Goal: Task Accomplishment & Management: Complete application form

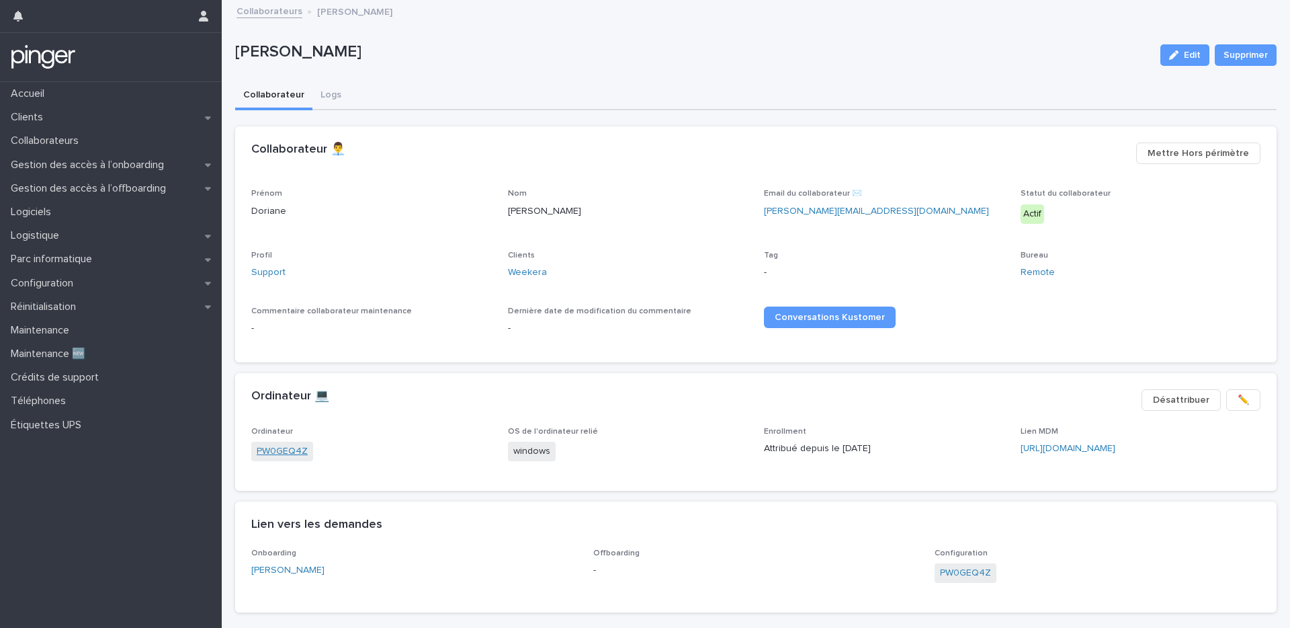
click at [290, 445] on link "PW0GEQ4Z" at bounding box center [282, 451] width 51 height 14
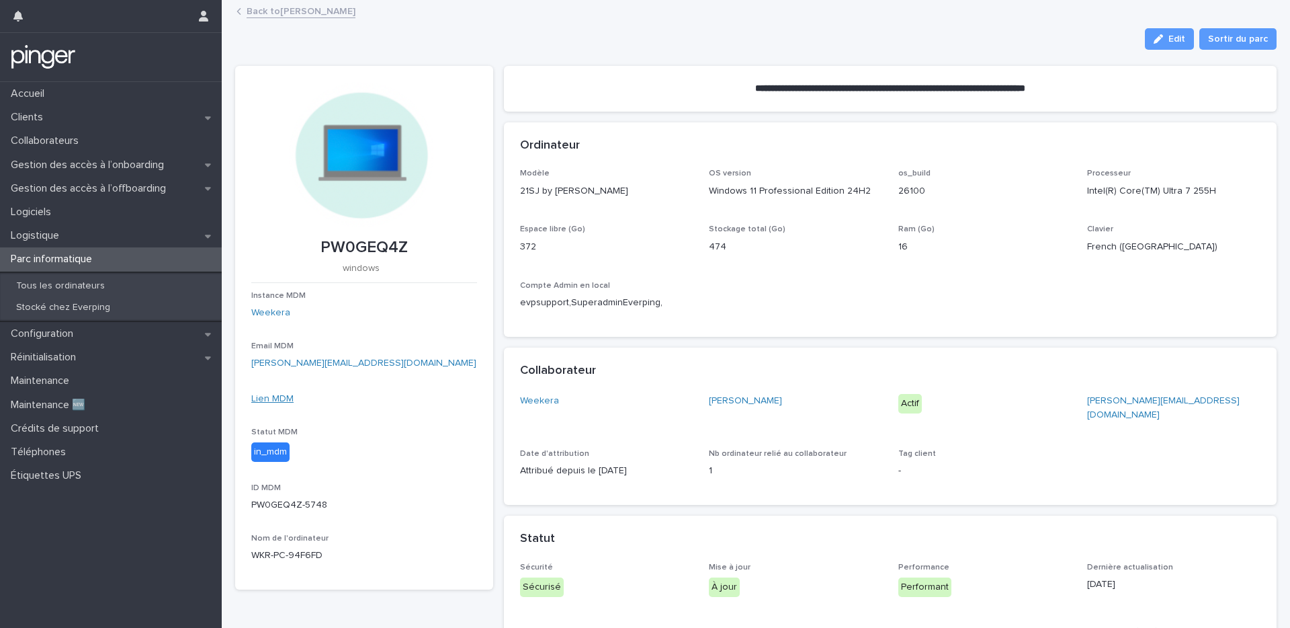
click at [274, 398] on link "Lien MDM" at bounding box center [272, 398] width 42 height 9
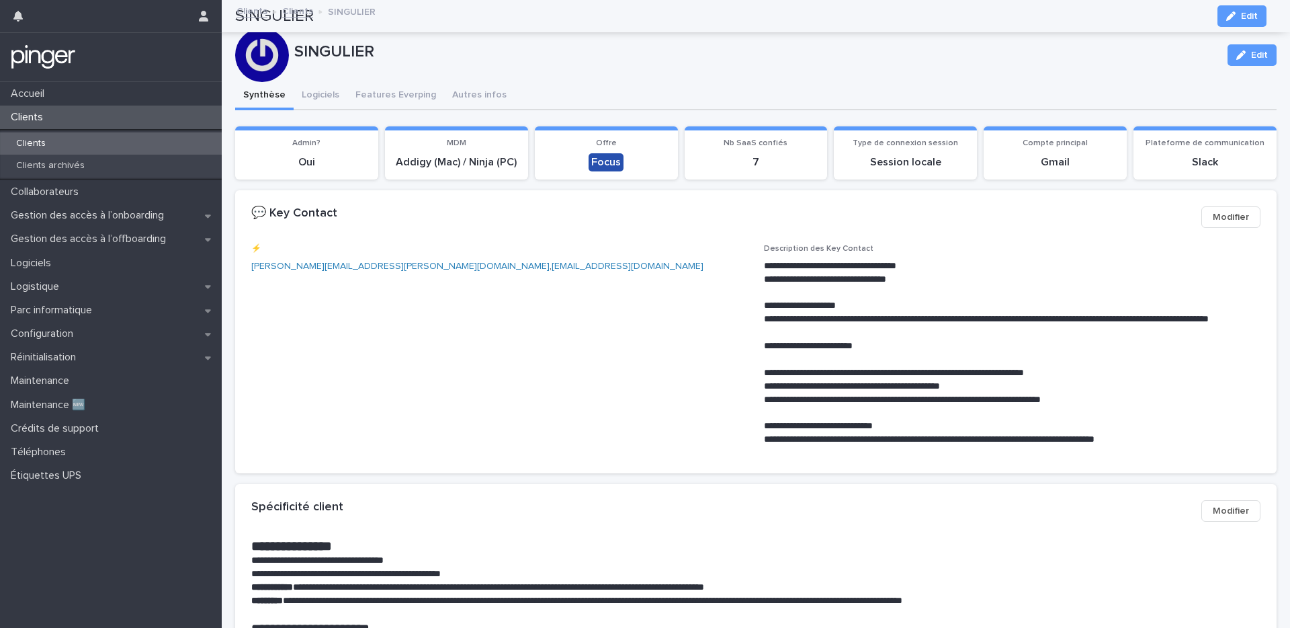
scroll to position [374, 0]
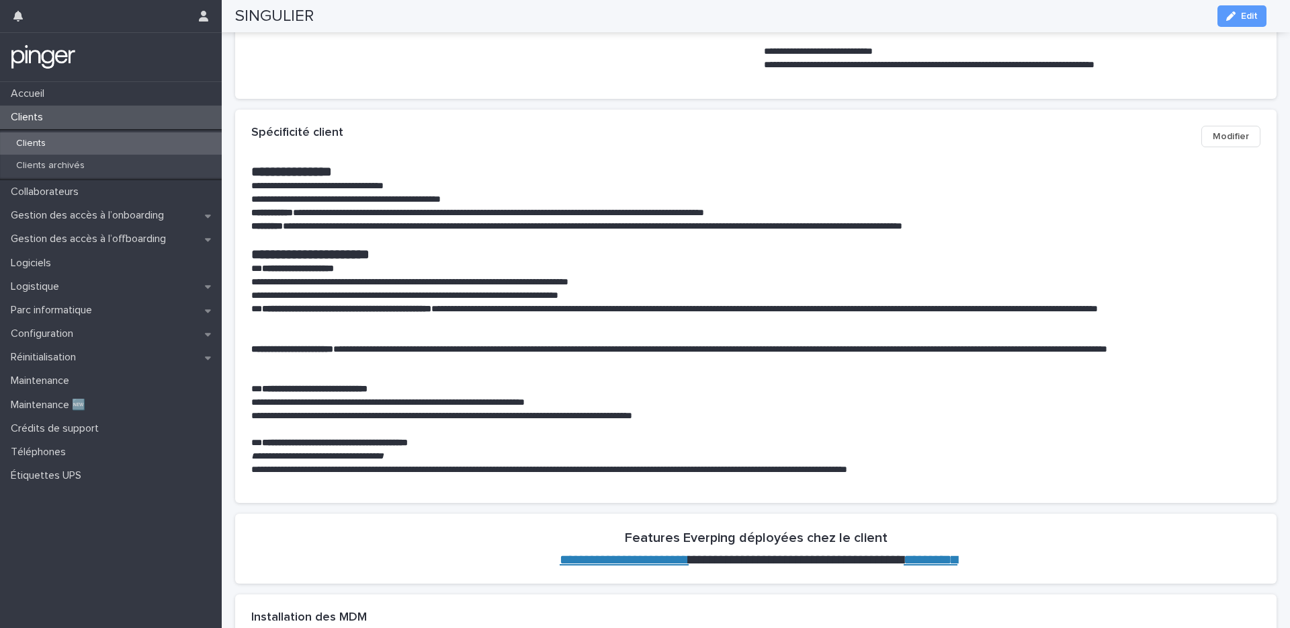
click at [113, 136] on div "Clients" at bounding box center [111, 143] width 222 height 22
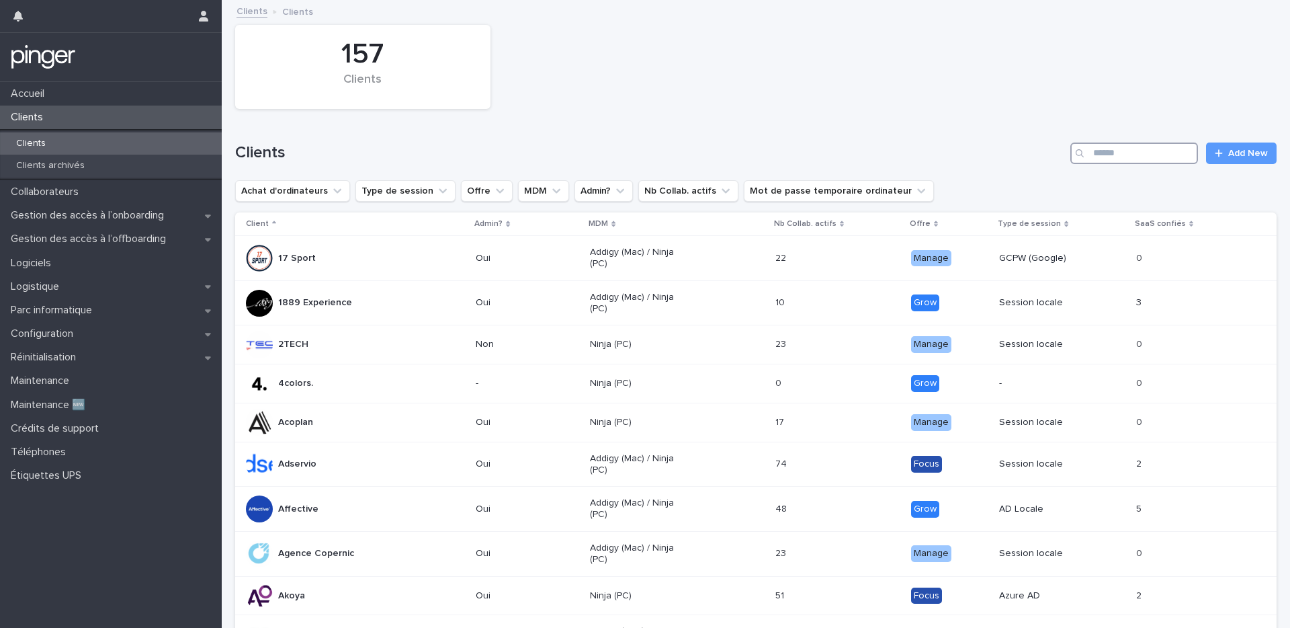
click at [1125, 152] on input "Search" at bounding box center [1134, 153] width 128 height 22
type input "******"
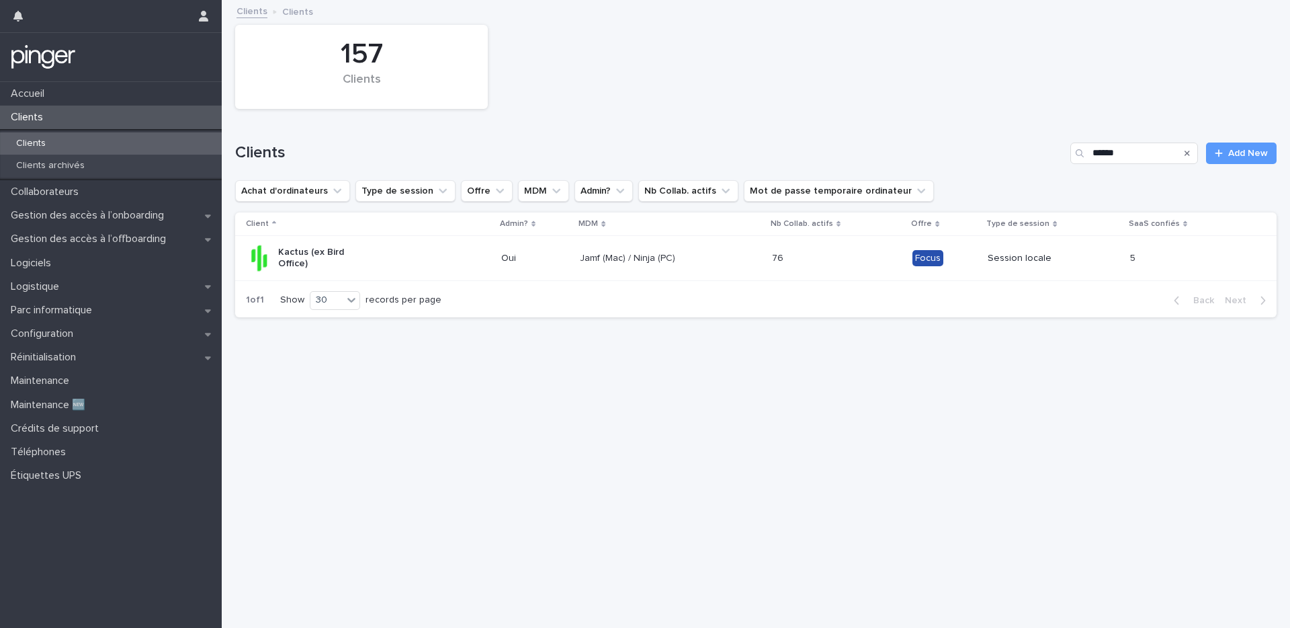
click at [547, 267] on td "Oui" at bounding box center [535, 258] width 79 height 45
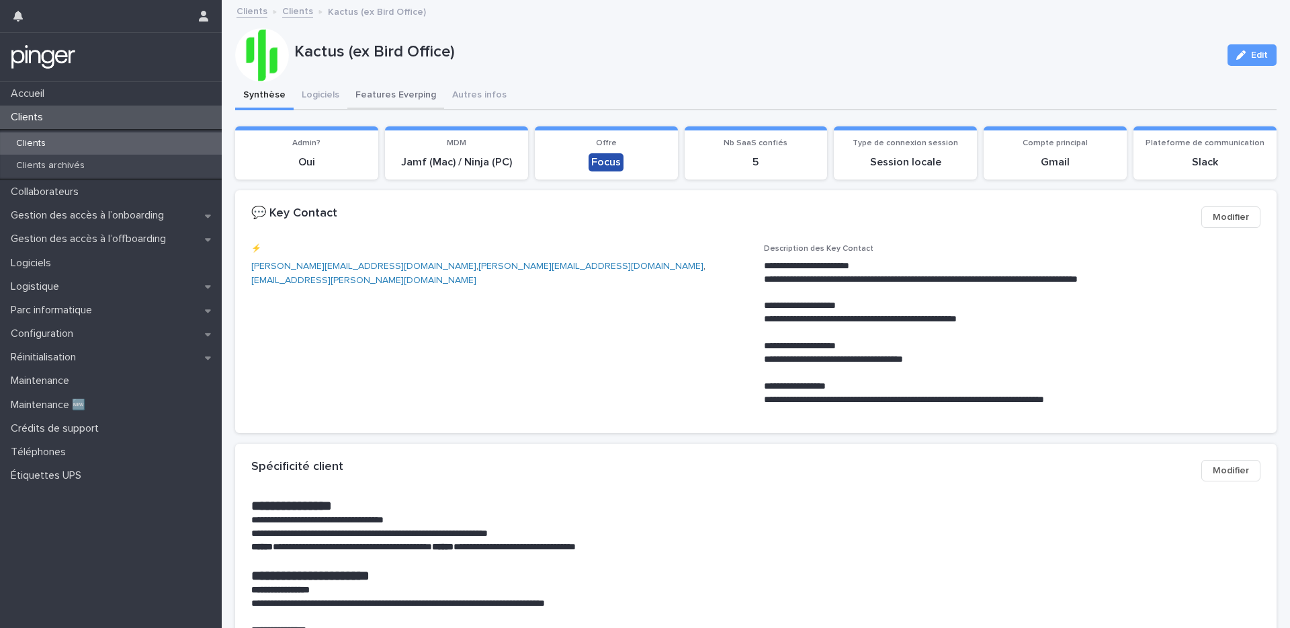
click at [335, 100] on button "Logiciels" at bounding box center [321, 96] width 54 height 28
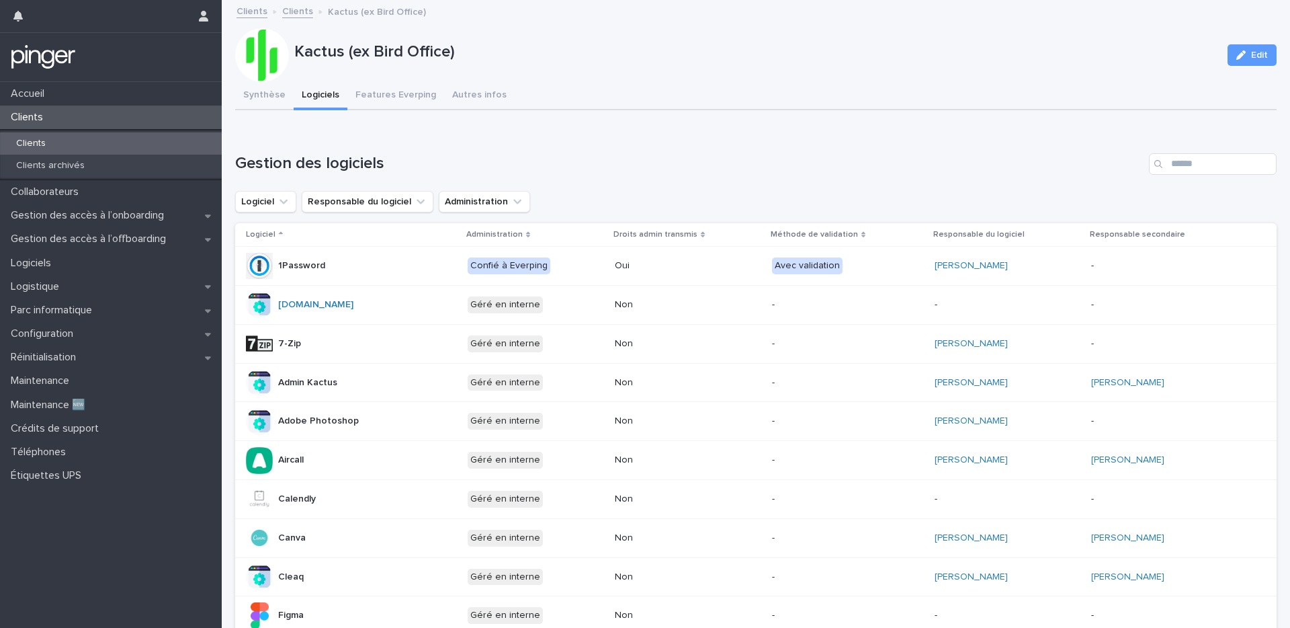
click at [128, 120] on div "Clients" at bounding box center [111, 117] width 222 height 24
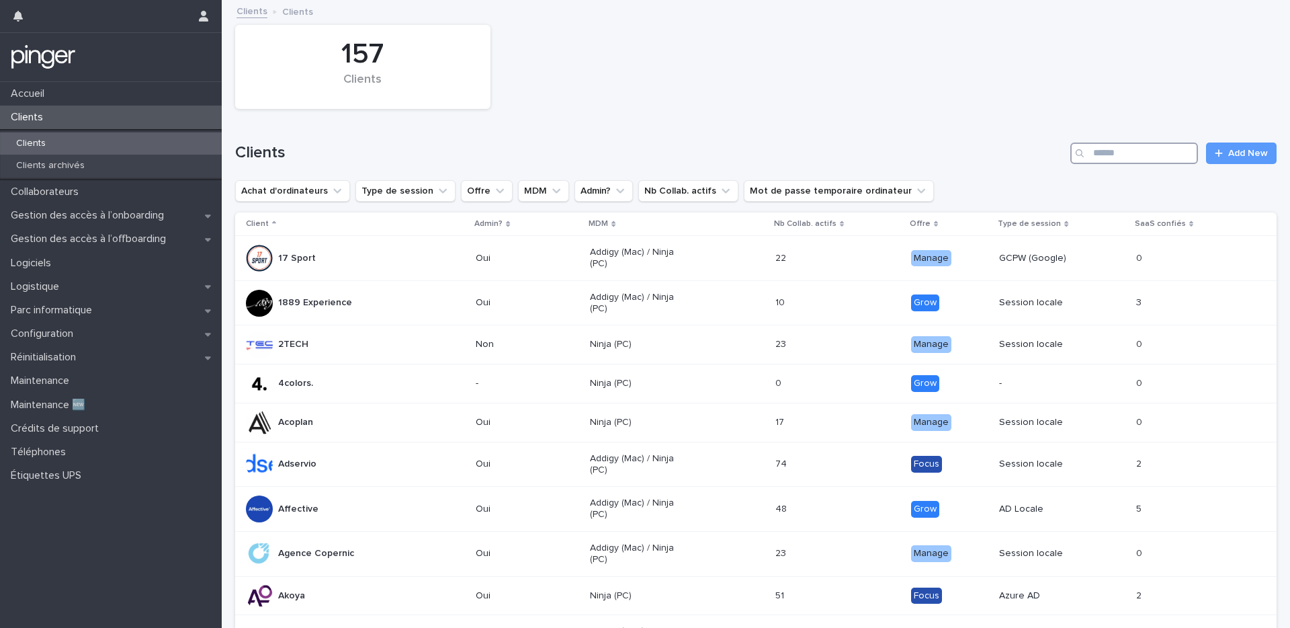
click at [1129, 145] on input "Search" at bounding box center [1134, 153] width 128 height 22
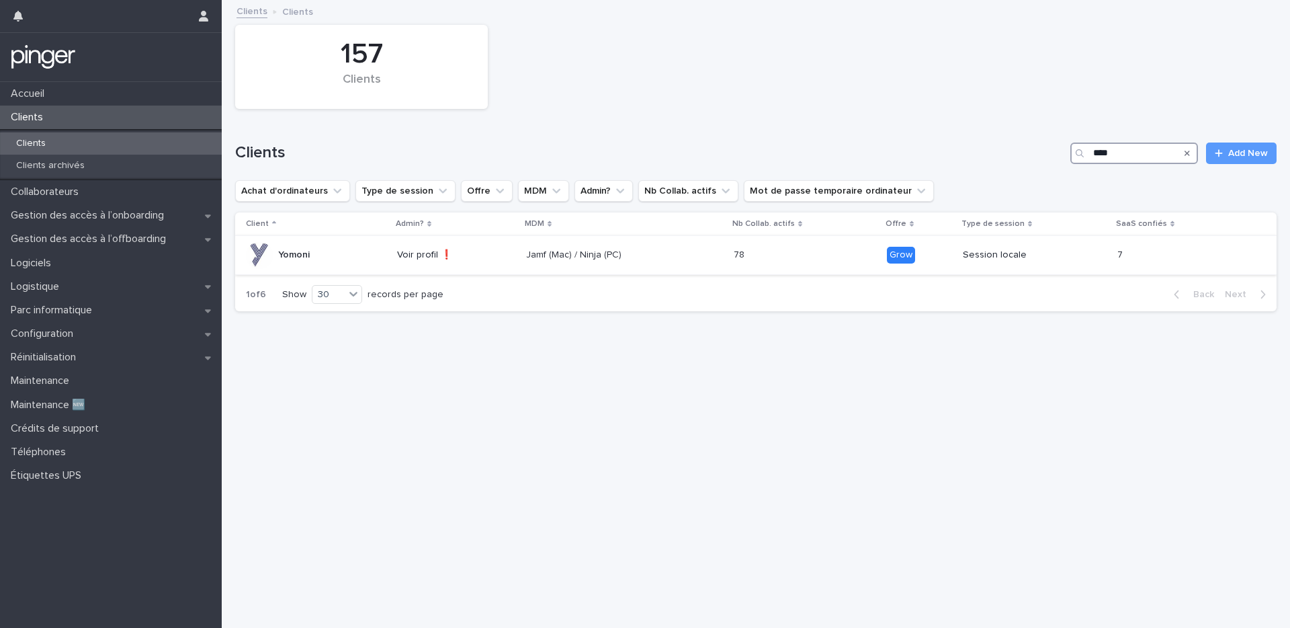
type input "****"
click at [332, 271] on td "Yomoni" at bounding box center [313, 255] width 157 height 39
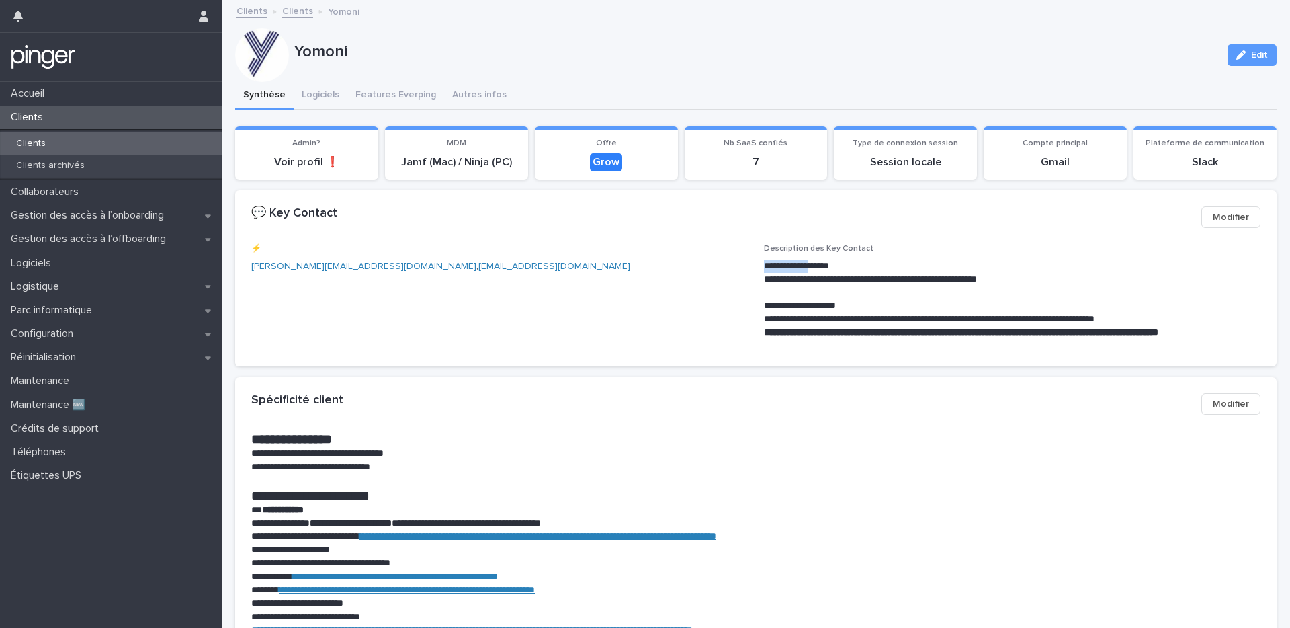
drag, startPoint x: 760, startPoint y: 263, endPoint x: 818, endPoint y: 262, distance: 57.8
click at [818, 262] on p "**********" at bounding box center [1010, 265] width 492 height 13
copy p "**********"
click at [69, 209] on p "Gestion des accès à l’onboarding" at bounding box center [89, 215] width 169 height 13
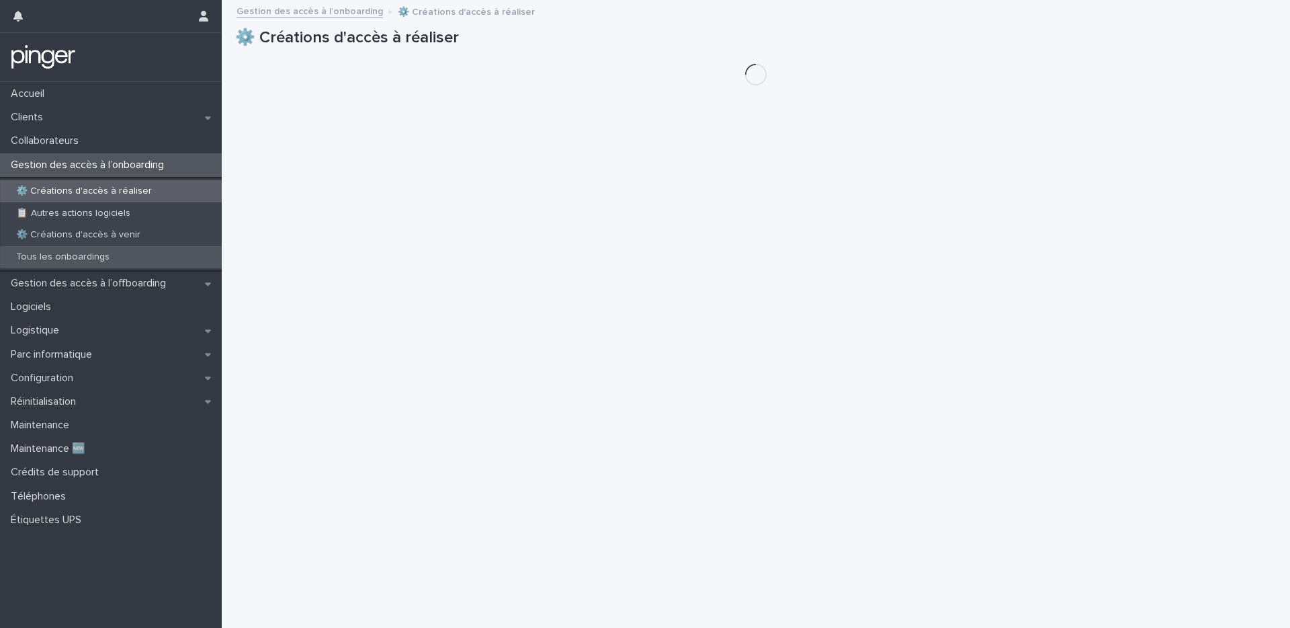
click at [101, 265] on div "Tous les onboardings" at bounding box center [111, 257] width 222 height 22
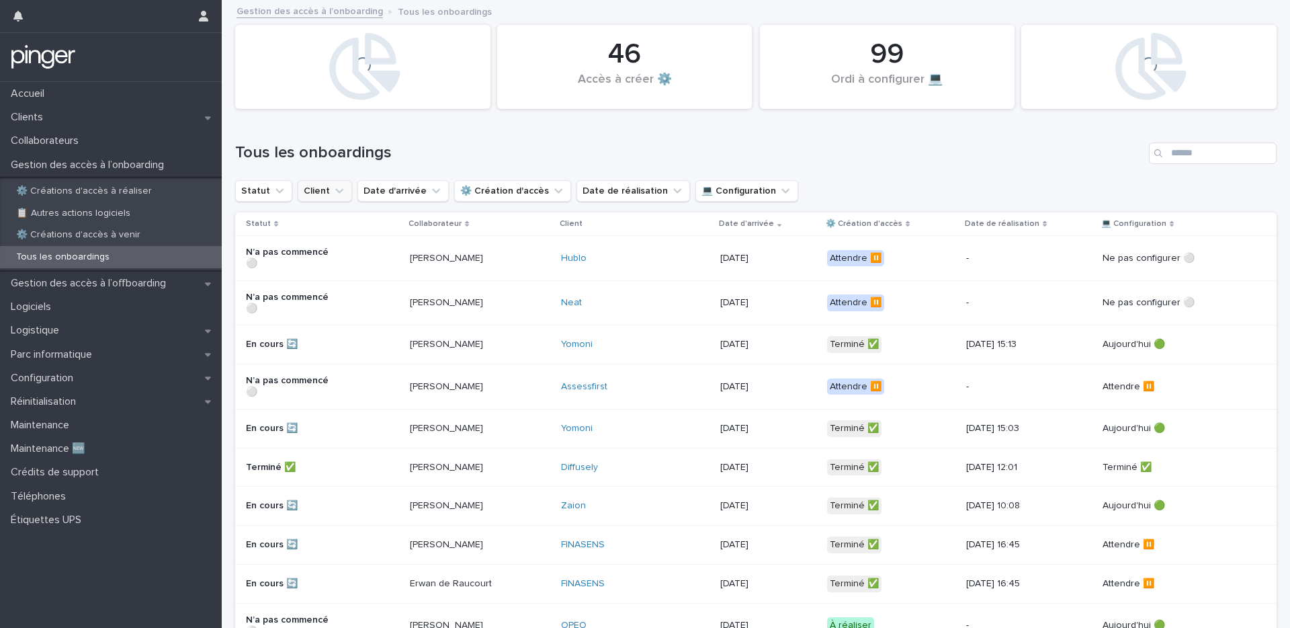
click at [316, 190] on button "Client" at bounding box center [325, 191] width 54 height 22
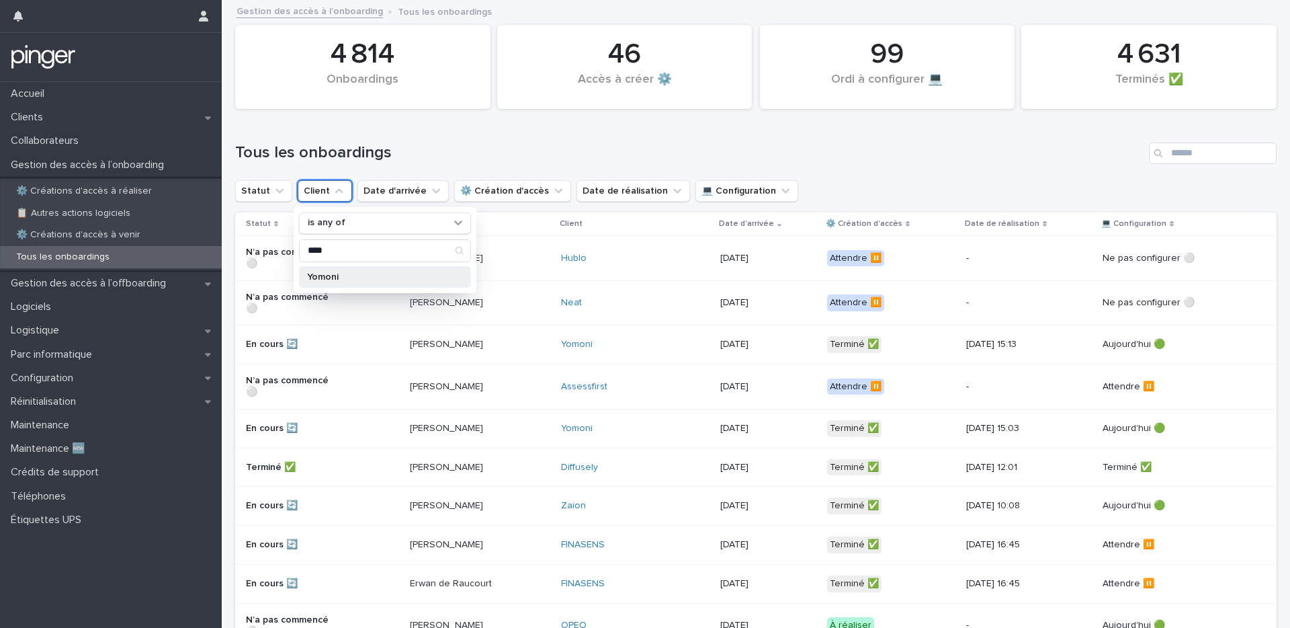
type input "****"
click at [323, 274] on p "Yomoni" at bounding box center [378, 276] width 142 height 9
click at [529, 157] on h1 "Tous les onboardings" at bounding box center [689, 152] width 908 height 19
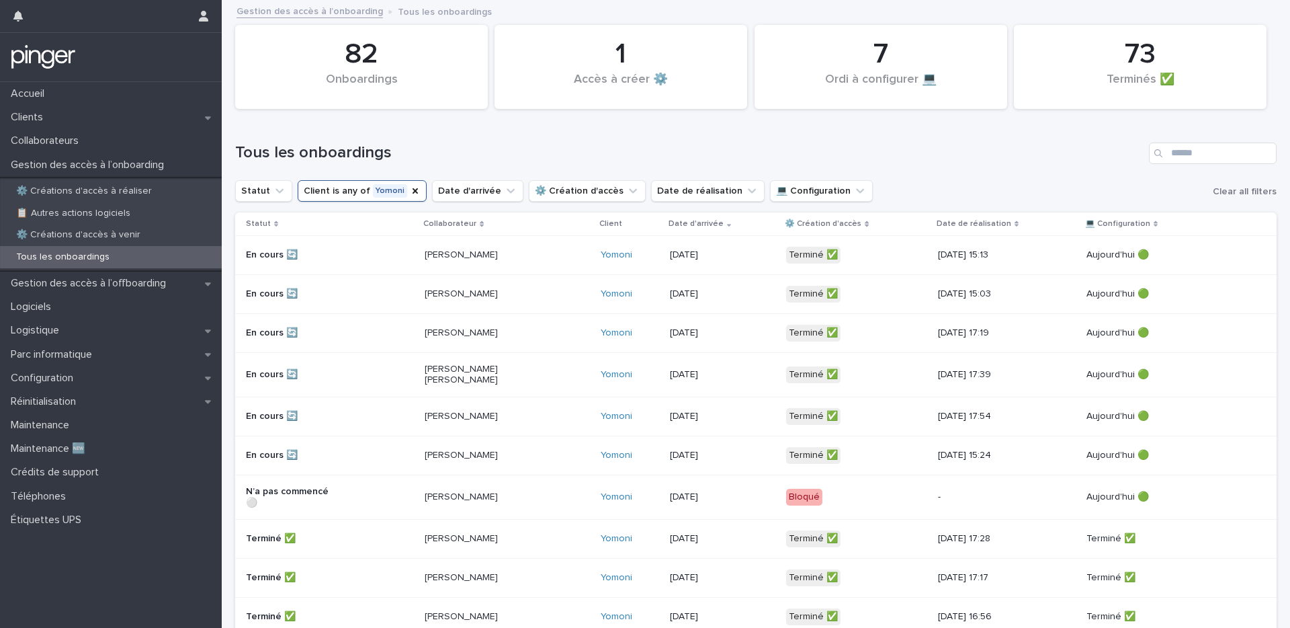
click at [508, 474] on td "Yseult SALMON-FOREL" at bounding box center [506, 496] width 175 height 45
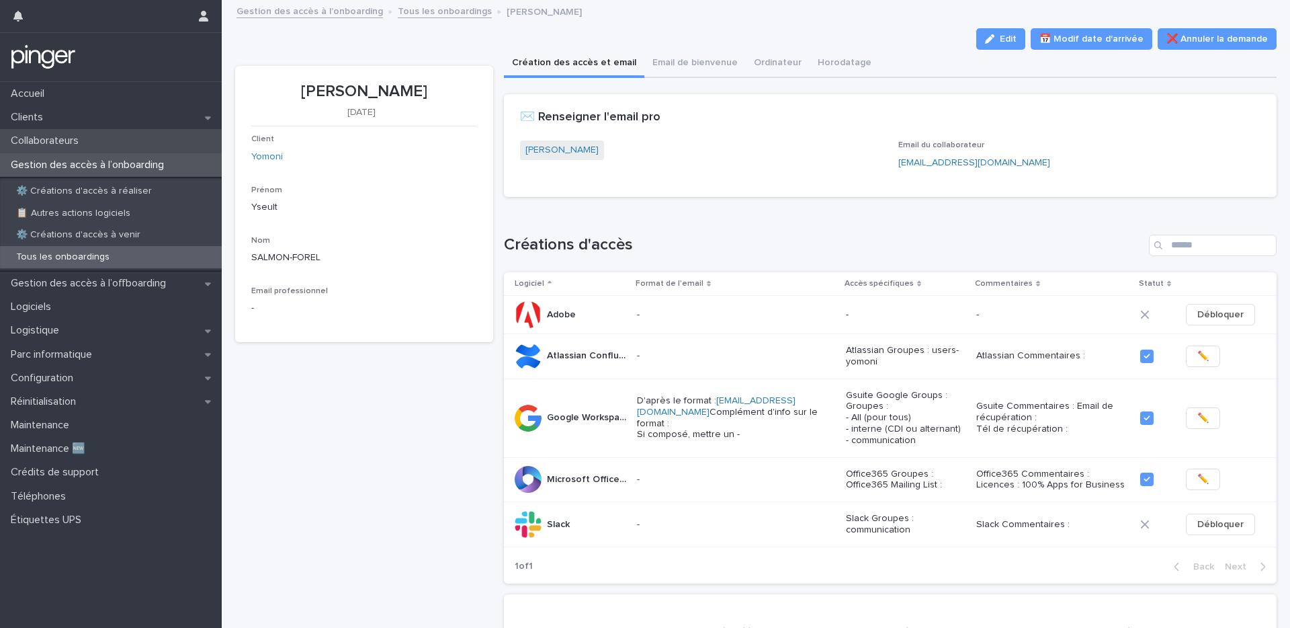
click at [84, 137] on p "Collaborateurs" at bounding box center [47, 140] width 84 height 13
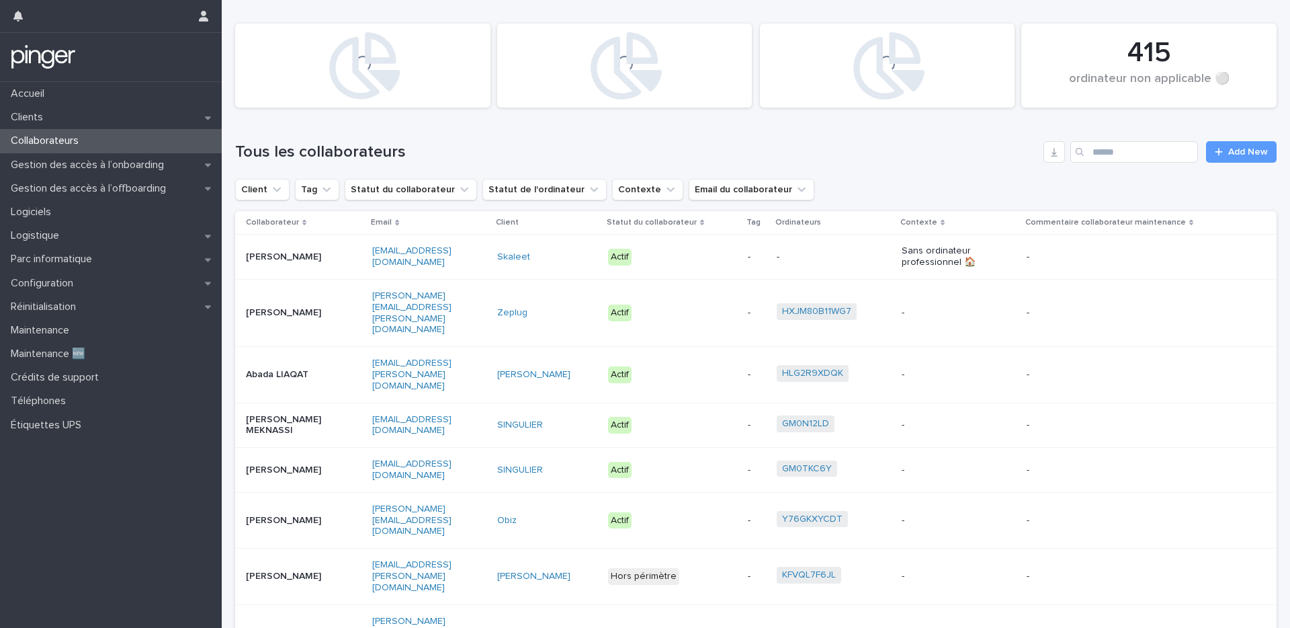
click at [1077, 157] on div "Search" at bounding box center [1081, 152] width 22 height 22
click at [1085, 156] on input "Search" at bounding box center [1134, 152] width 128 height 22
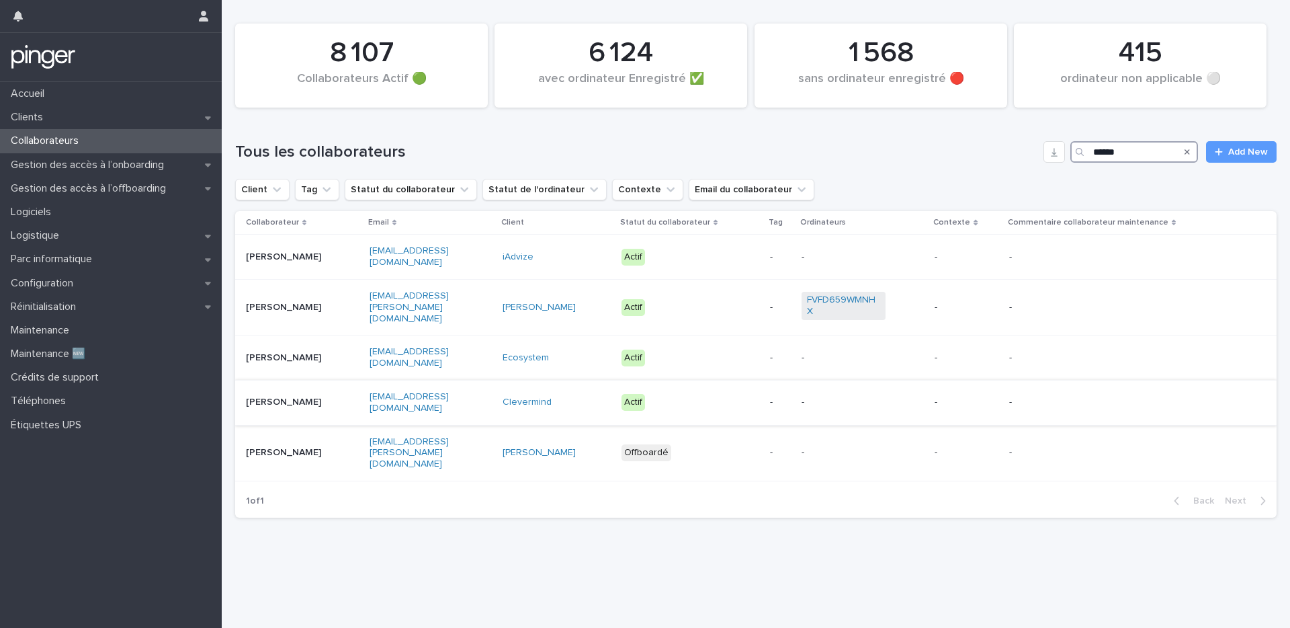
type input "******"
click at [292, 384] on td "Malika CHARFI" at bounding box center [299, 402] width 129 height 45
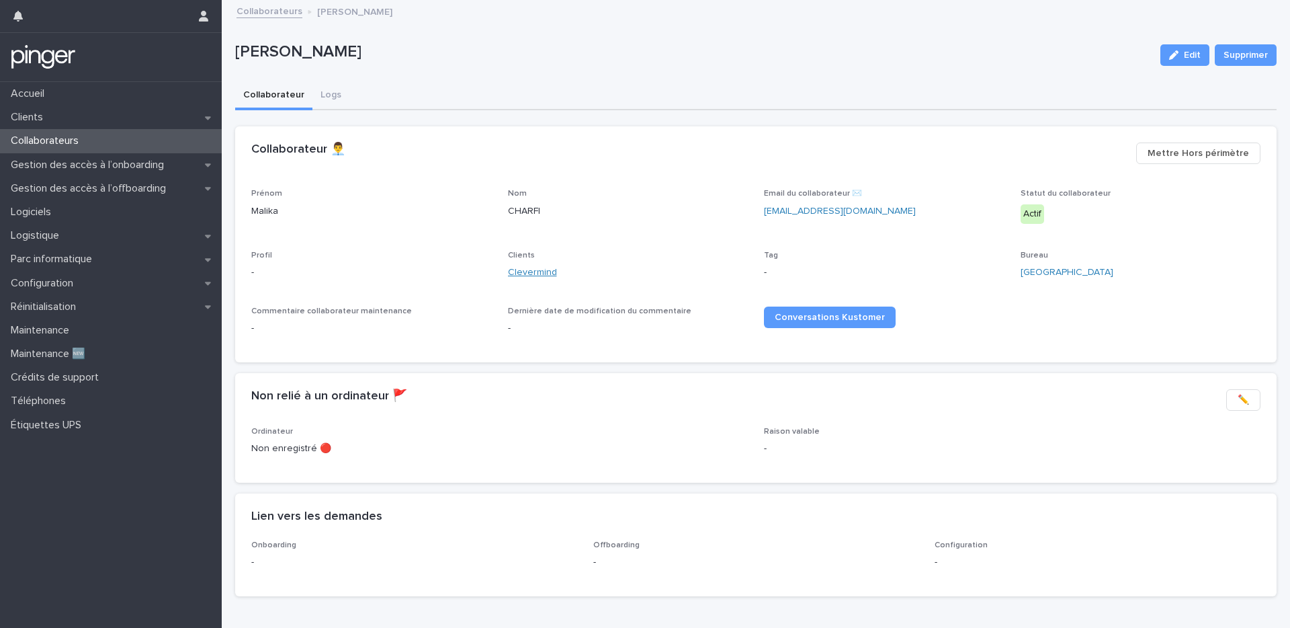
click at [544, 271] on link "Clevermind" at bounding box center [532, 272] width 49 height 14
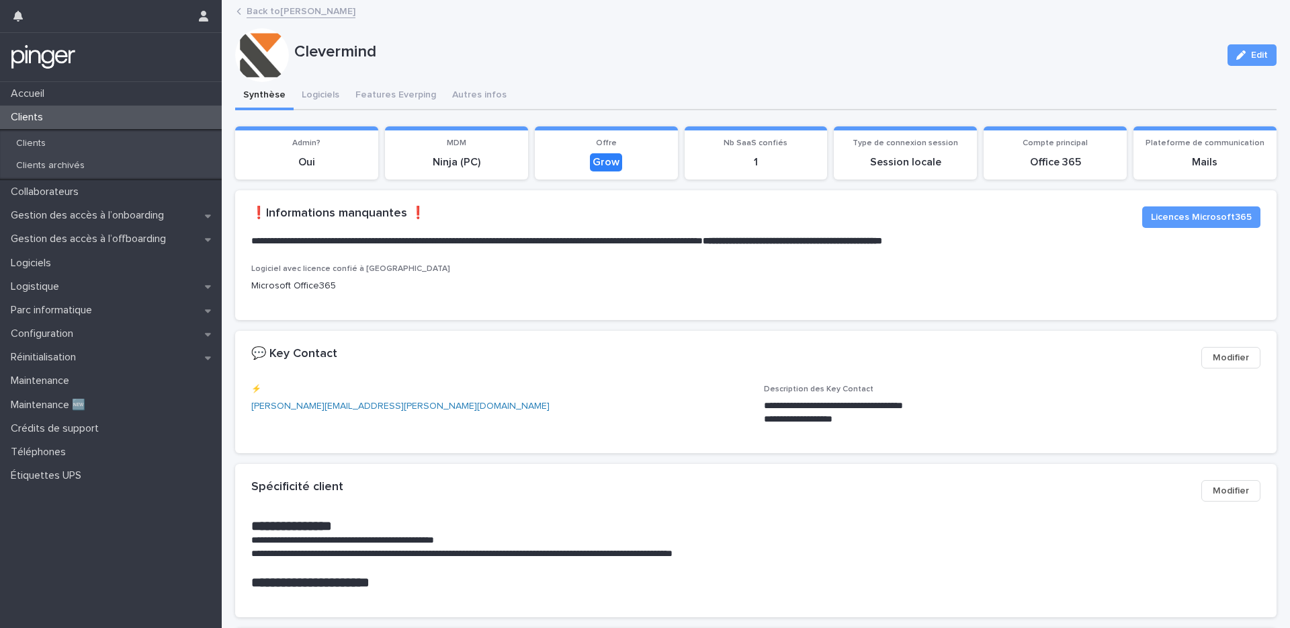
click at [138, 128] on div "Clients" at bounding box center [111, 117] width 222 height 24
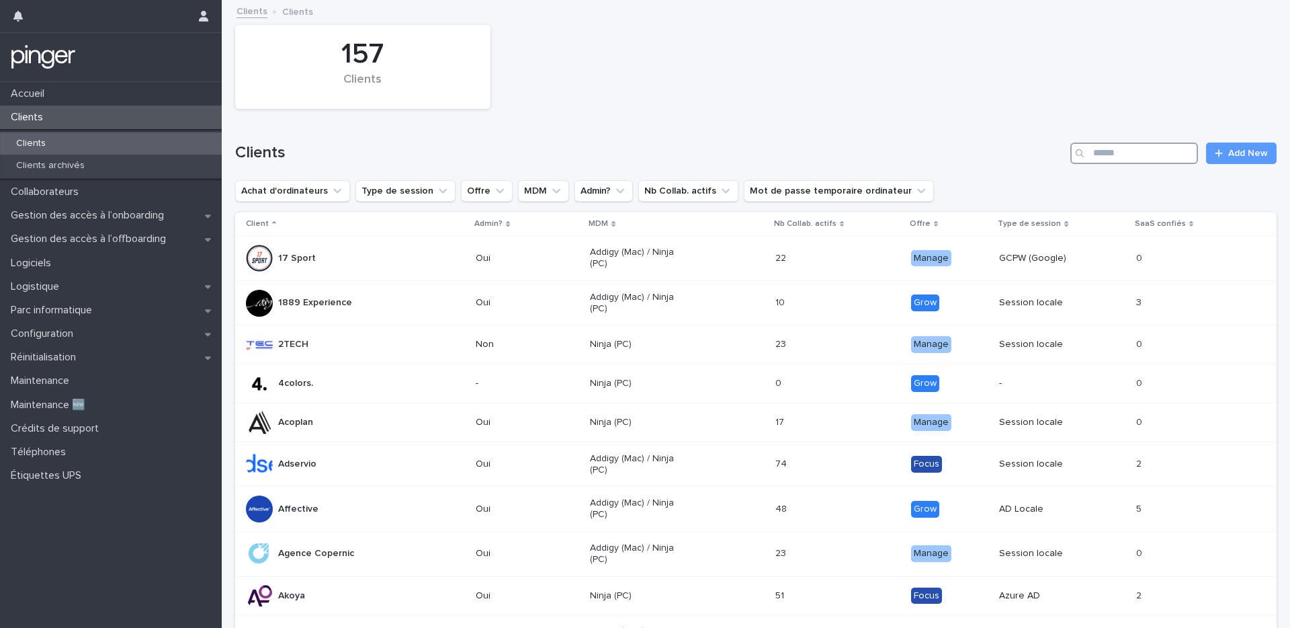
click at [1105, 145] on input "Search" at bounding box center [1134, 153] width 128 height 22
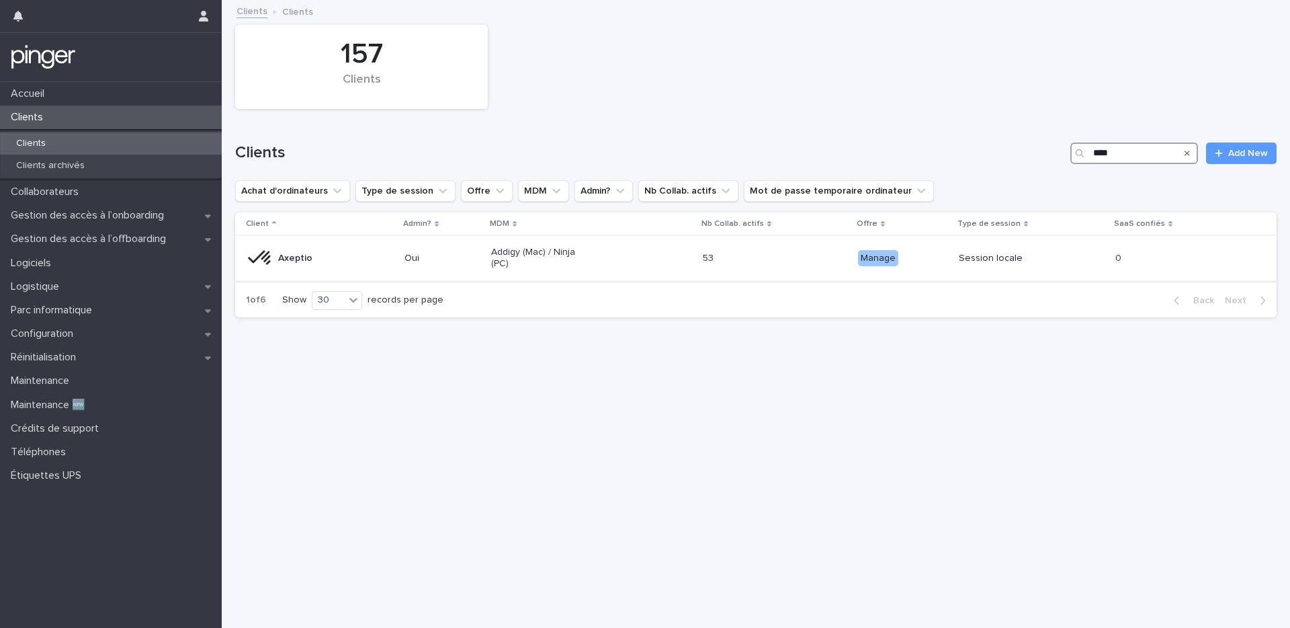
type input "****"
click at [296, 266] on div "Axeptio" at bounding box center [295, 258] width 34 height 22
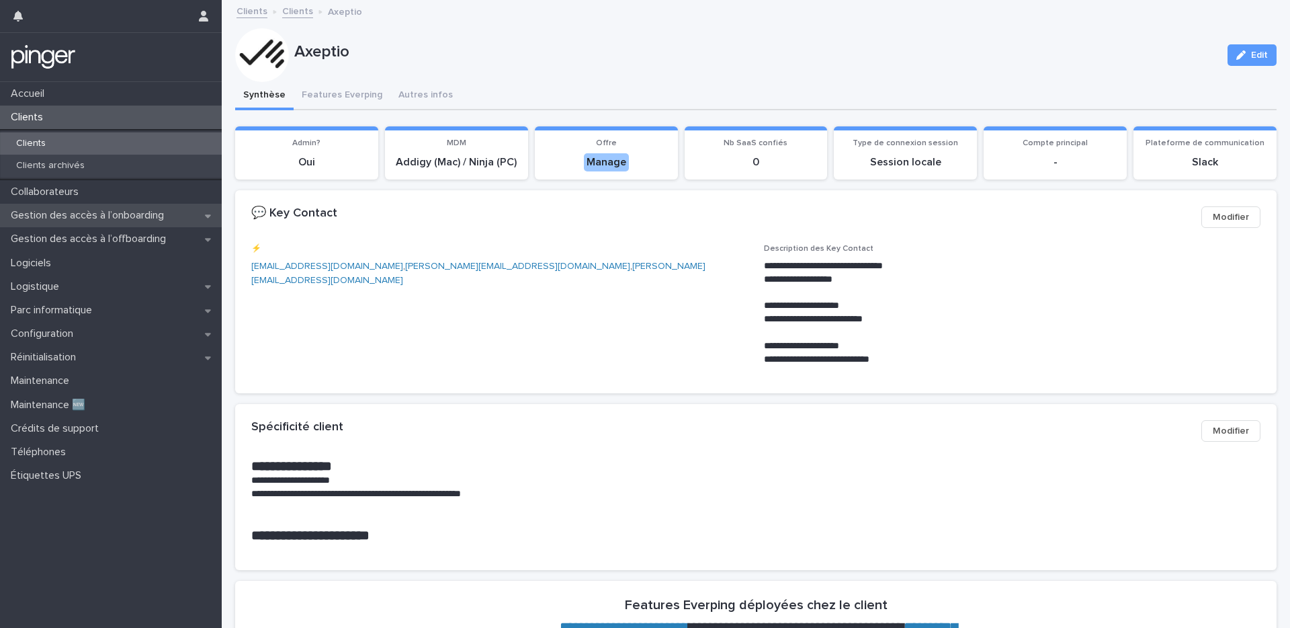
click at [101, 214] on p "Gestion des accès à l’onboarding" at bounding box center [89, 215] width 169 height 13
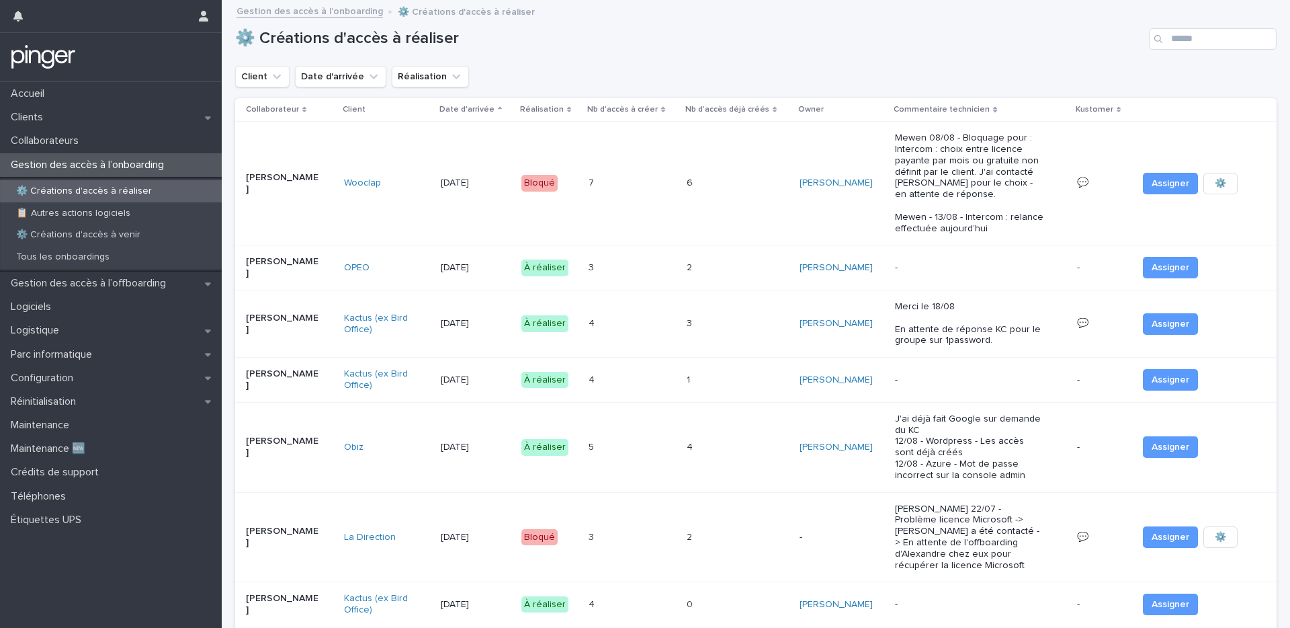
click at [647, 30] on h1 "⚙️ Créations d'accès à réaliser" at bounding box center [689, 38] width 908 height 19
click at [108, 293] on div "Gestion des accès à l’offboarding" at bounding box center [111, 283] width 222 height 24
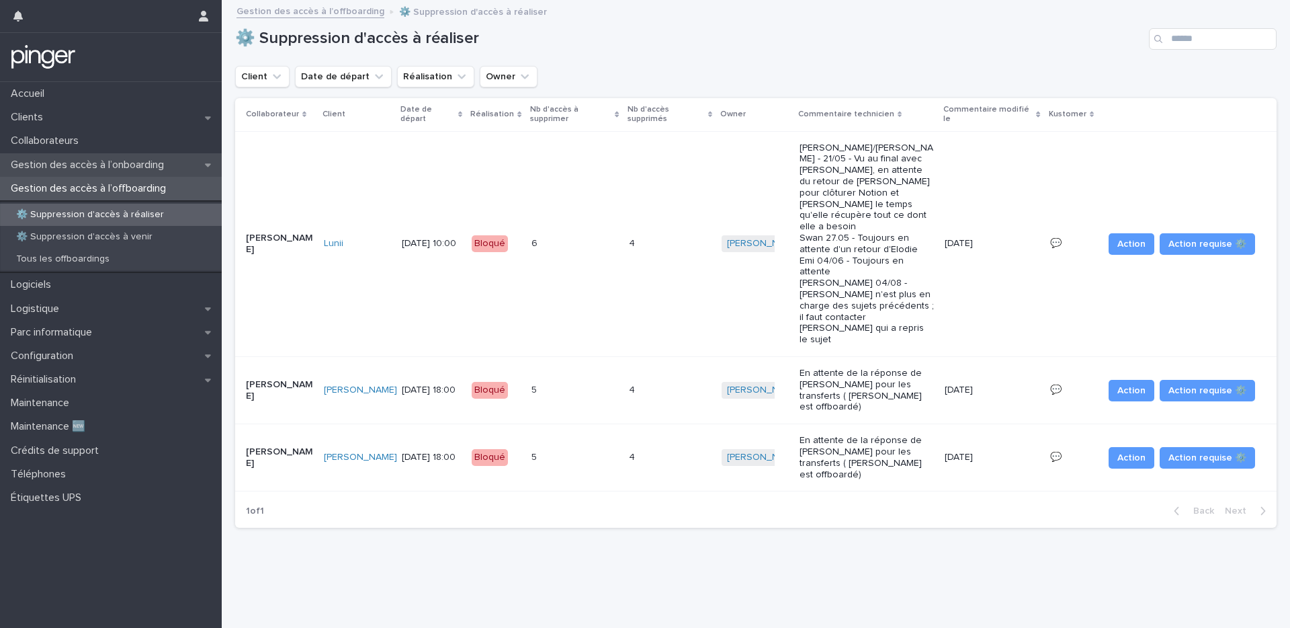
click at [147, 170] on p "Gestion des accès à l’onboarding" at bounding box center [89, 165] width 169 height 13
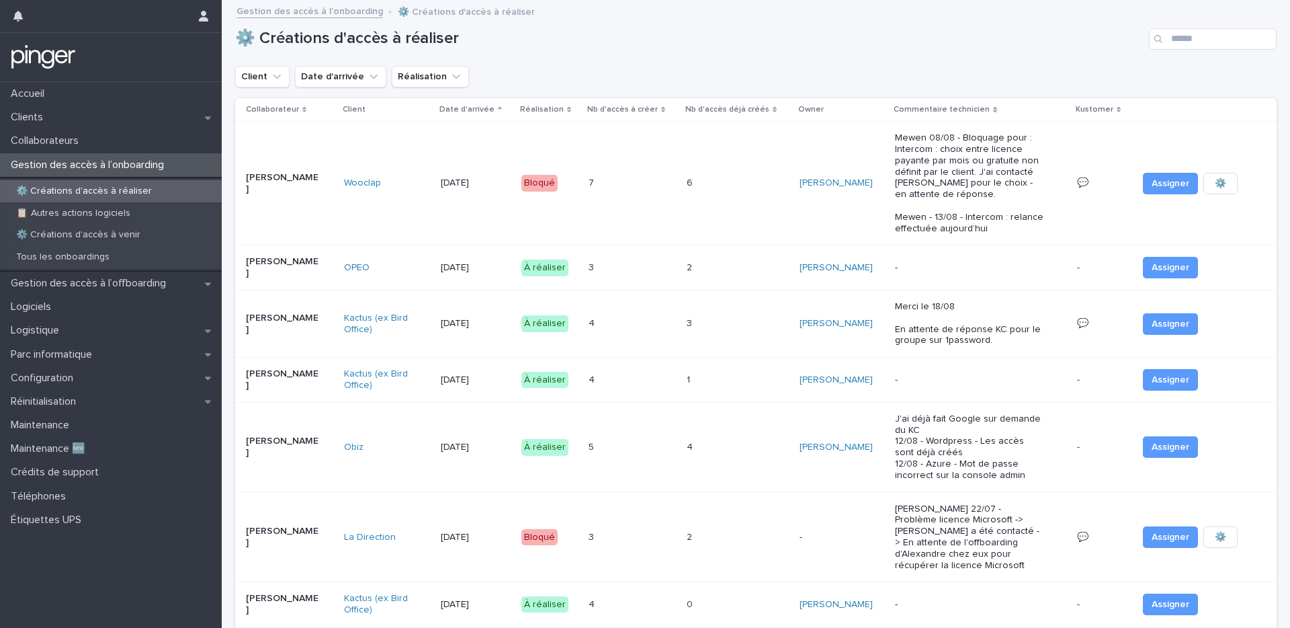
click at [962, 433] on p "J'ai déjà fait Google sur demande du KC 12/08 - Wordpress - Les accès sont déjà…" at bounding box center [969, 447] width 149 height 68
drag, startPoint x: 681, startPoint y: 37, endPoint x: 382, endPoint y: 29, distance: 299.8
click at [681, 37] on h1 "⚙️ Créations d'accès à réaliser" at bounding box center [689, 38] width 908 height 19
click at [88, 103] on div "Accueil" at bounding box center [111, 94] width 222 height 24
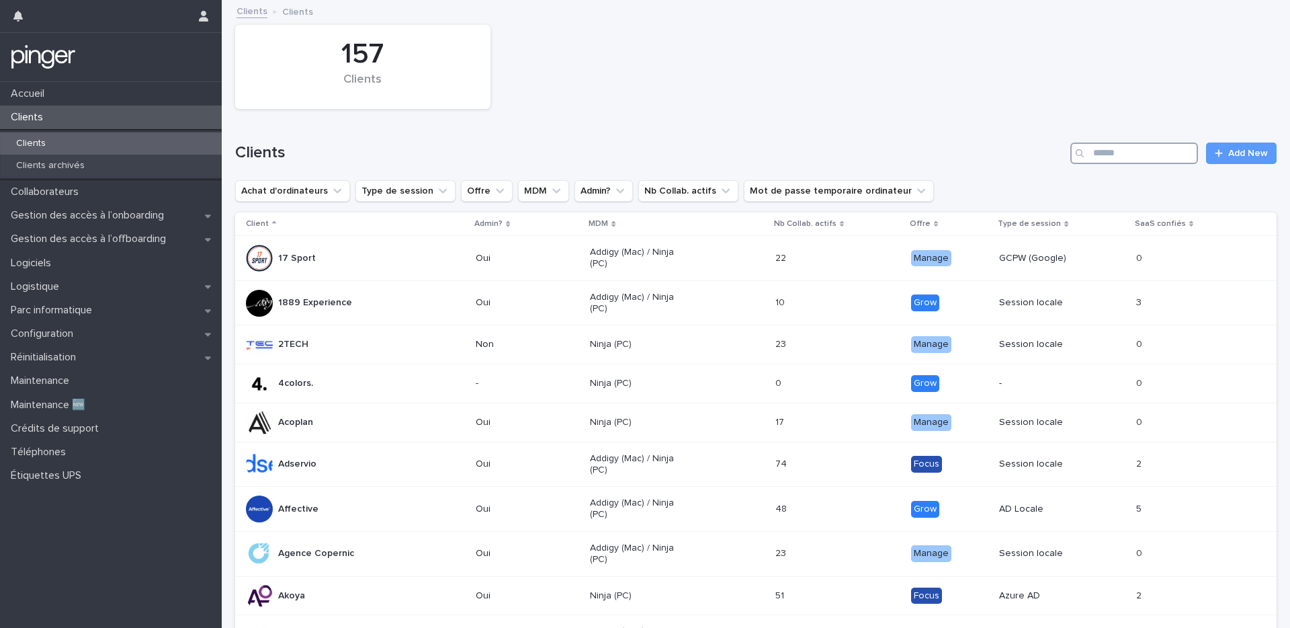
click at [1115, 159] on input "Search" at bounding box center [1134, 153] width 128 height 22
click at [1115, 159] on input "**" at bounding box center [1134, 153] width 128 height 22
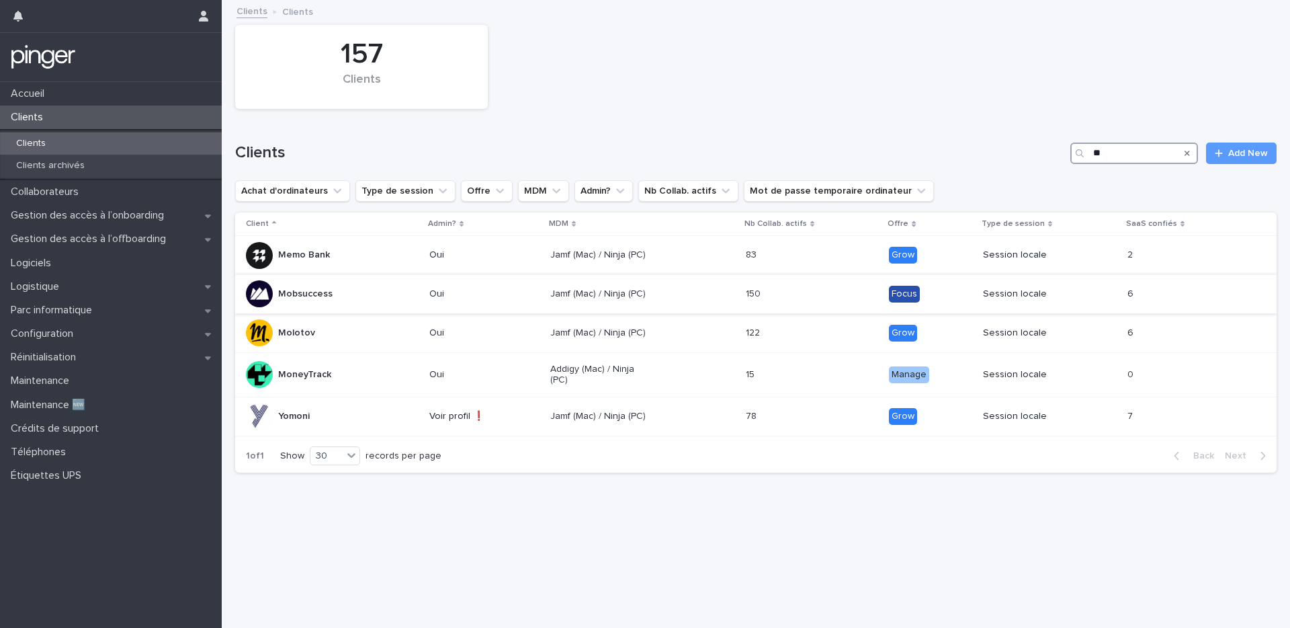
type input "**"
click at [318, 305] on div "Mobsuccess" at bounding box center [332, 293] width 173 height 27
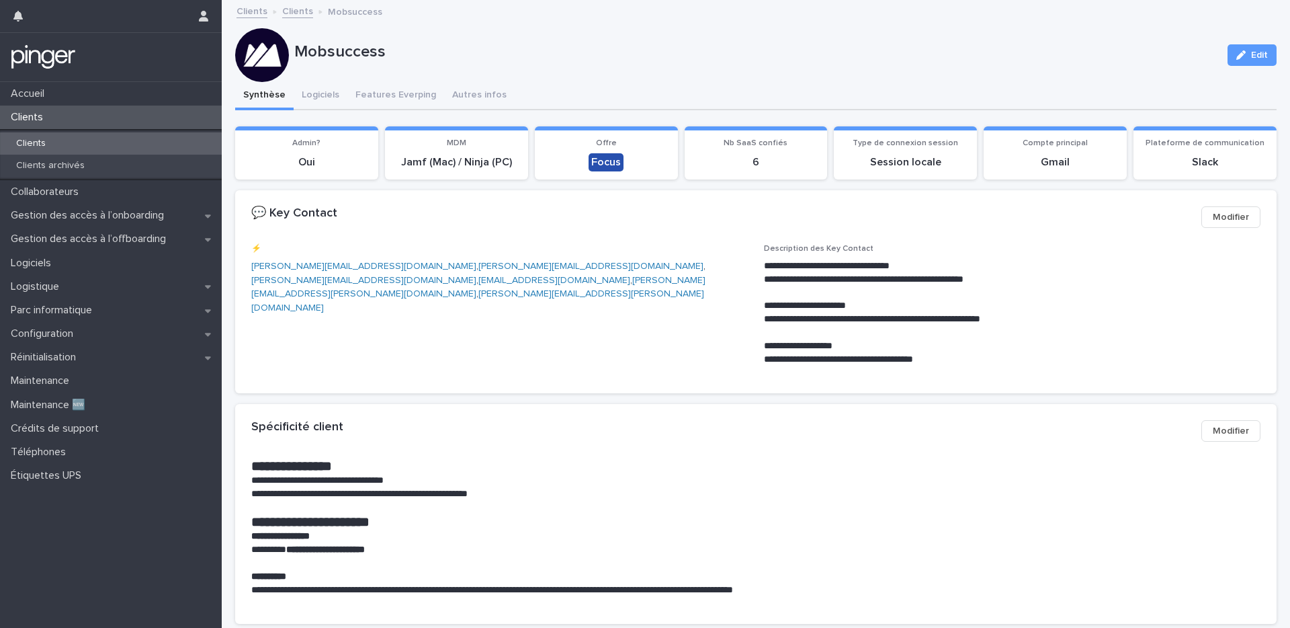
click at [735, 56] on p "Mobsuccess" at bounding box center [755, 51] width 923 height 19
click at [294, 11] on link "Clients" at bounding box center [297, 10] width 31 height 15
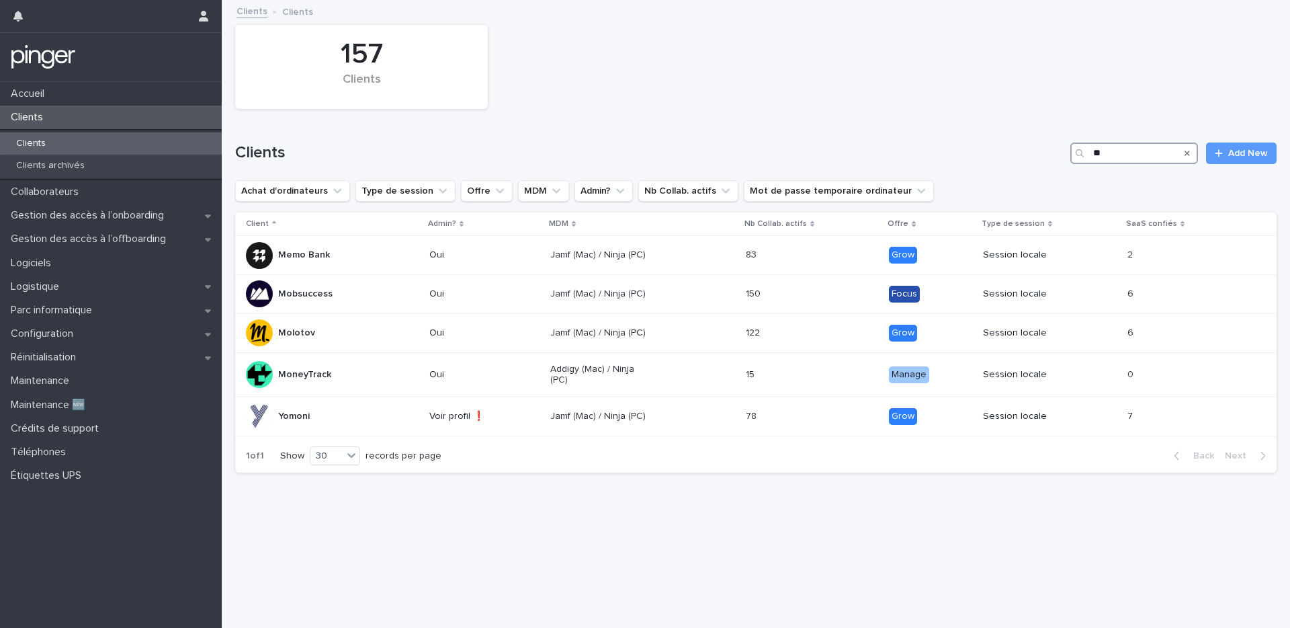
click at [1129, 157] on input "**" at bounding box center [1134, 153] width 128 height 22
click at [351, 294] on div "Mobsuccess" at bounding box center [332, 293] width 173 height 27
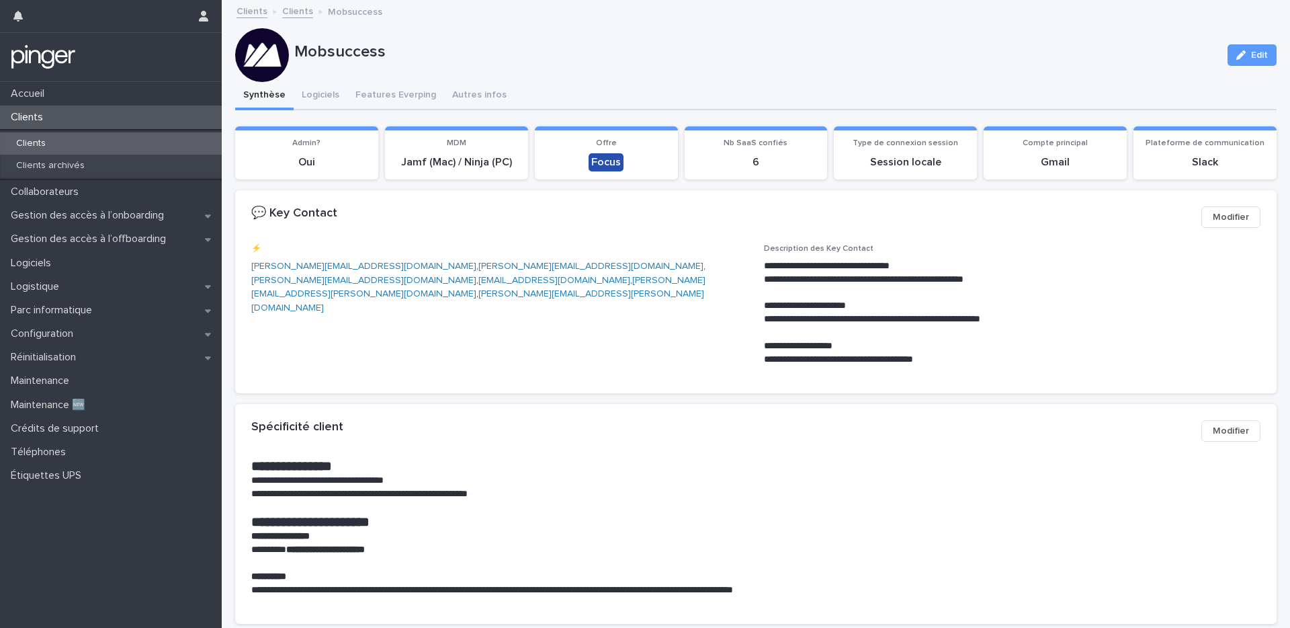
click at [623, 83] on div "Synthèse Logiciels Features Everping Autres infos" at bounding box center [755, 96] width 1041 height 28
click at [699, 42] on p "Mobsuccess" at bounding box center [755, 51] width 923 height 19
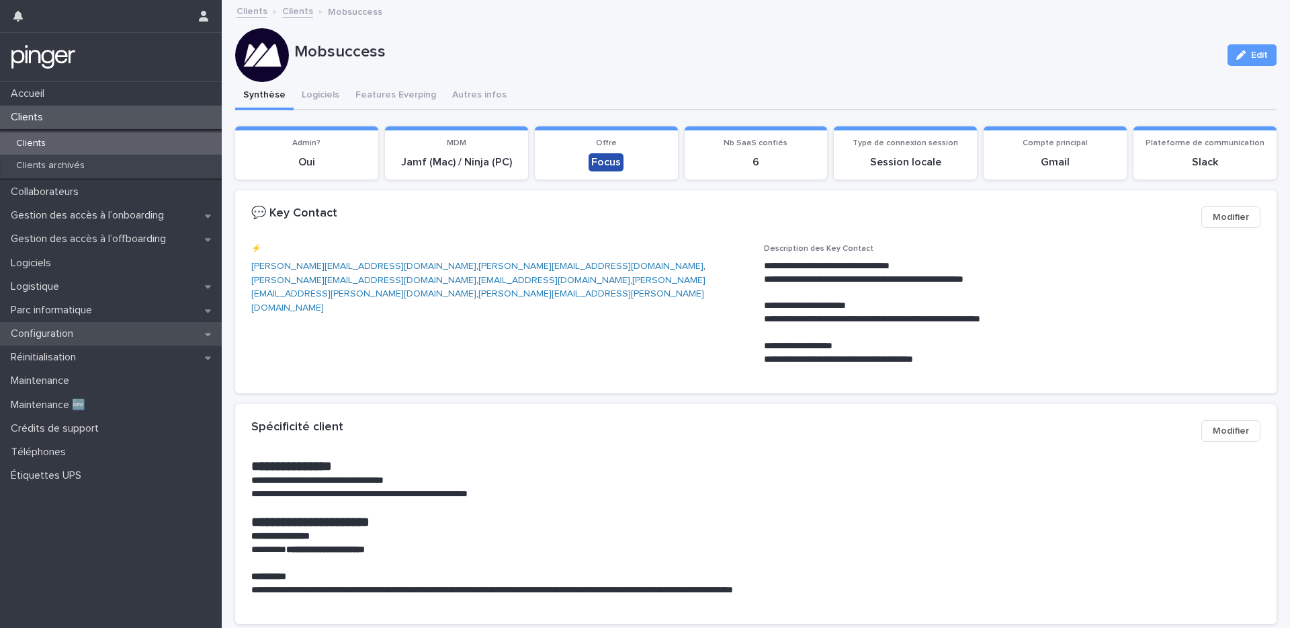
click at [92, 336] on div "Configuration" at bounding box center [111, 334] width 222 height 24
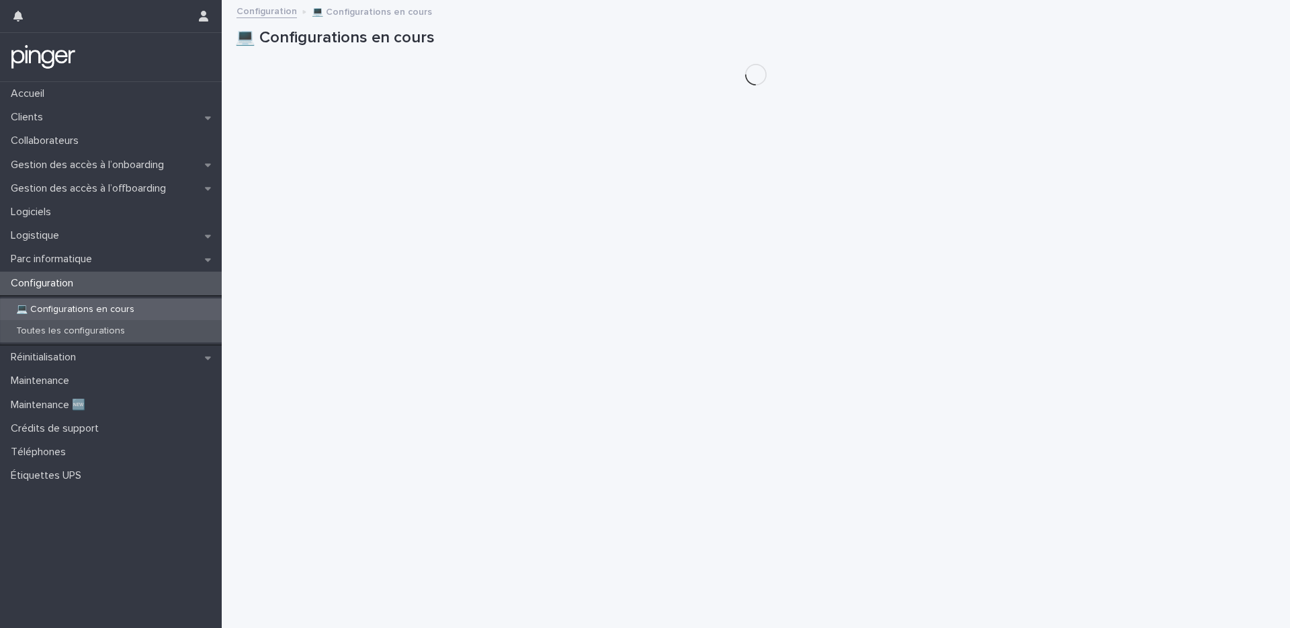
click at [92, 334] on p "Toutes les configurations" at bounding box center [70, 330] width 130 height 11
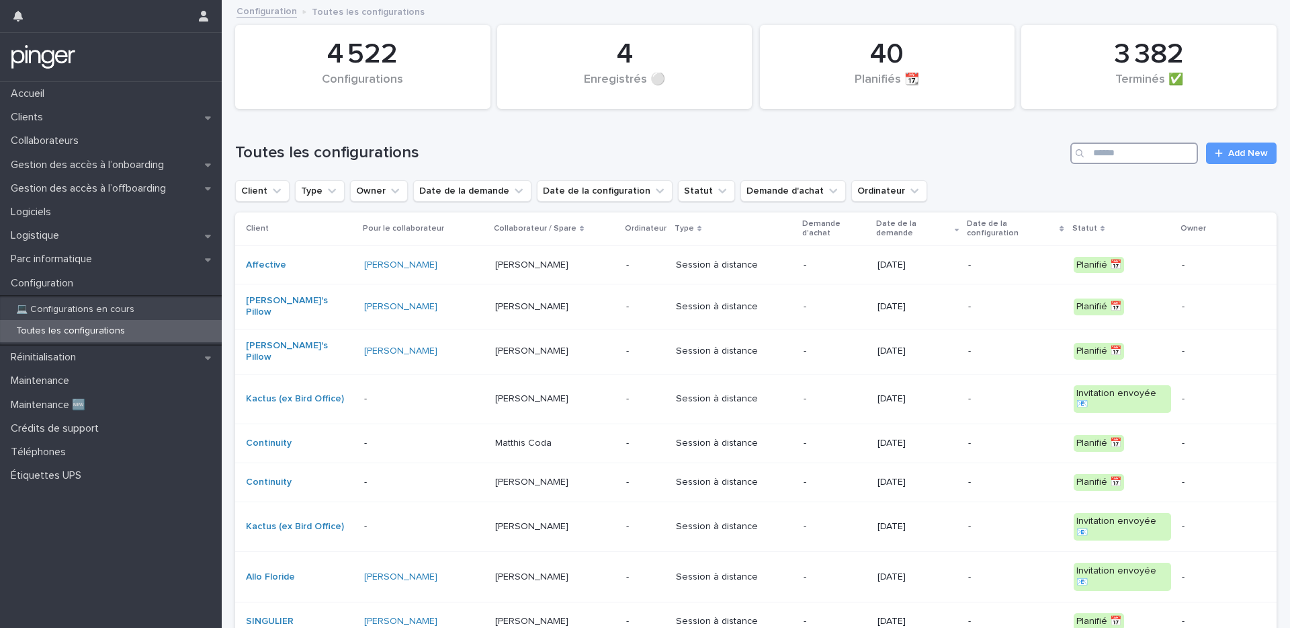
click at [1122, 151] on input "Search" at bounding box center [1134, 153] width 128 height 22
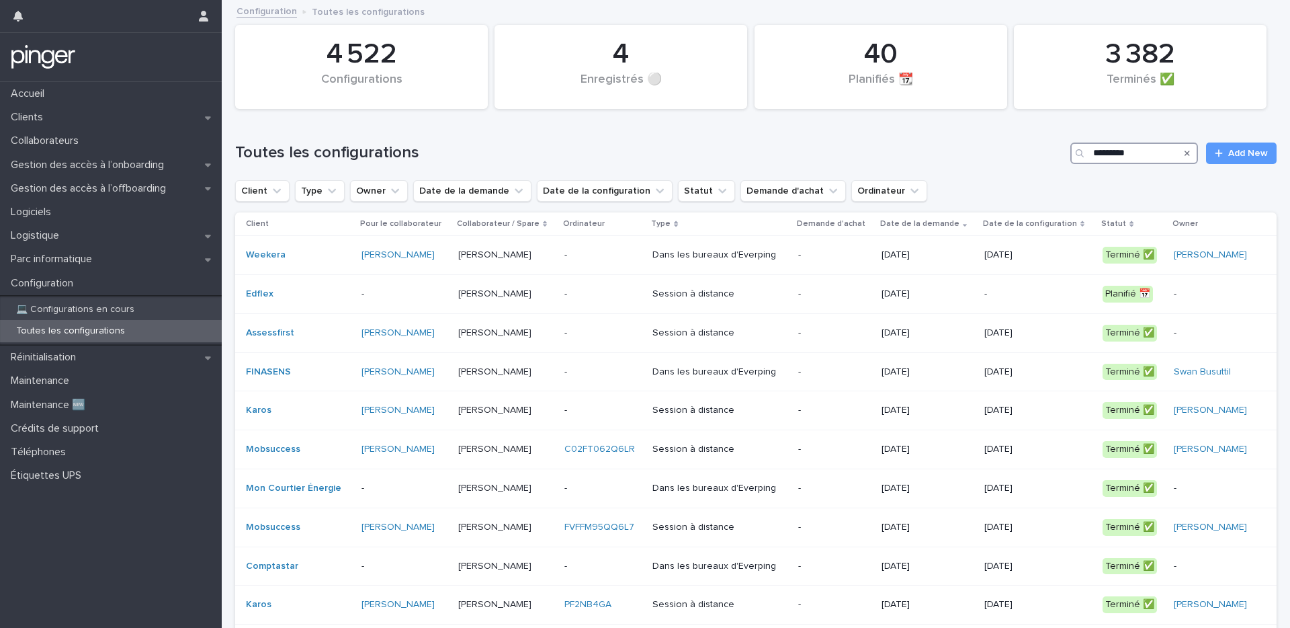
type input "**********"
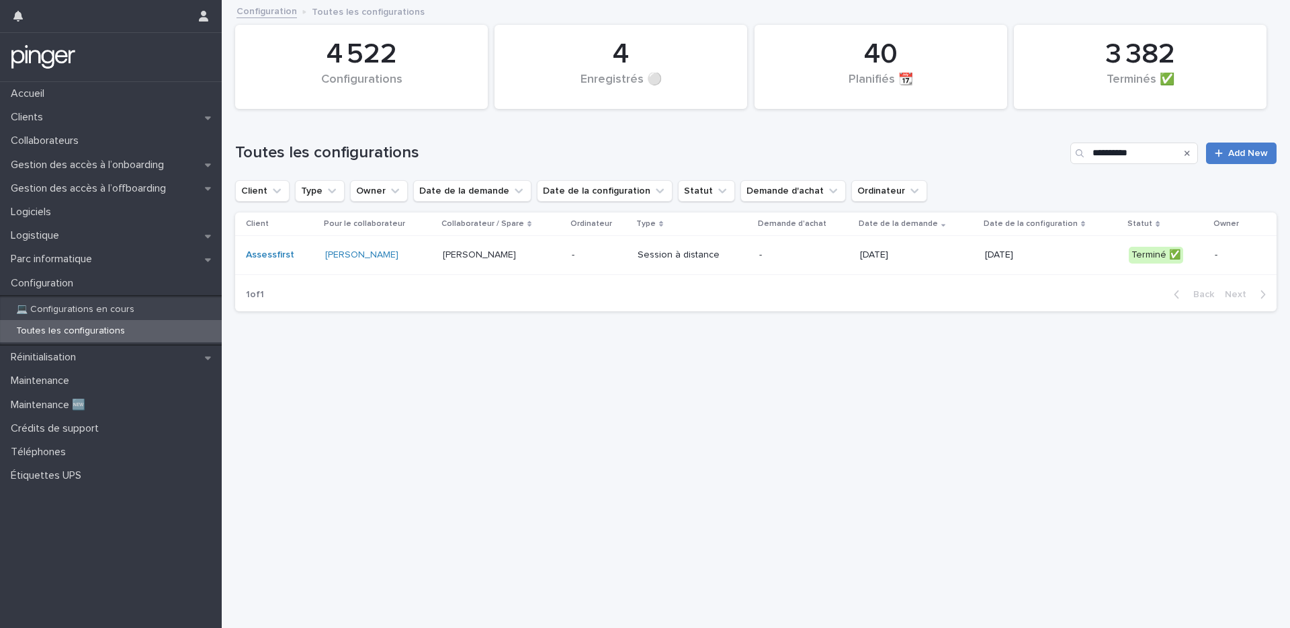
click at [1237, 152] on span "Add New" at bounding box center [1248, 152] width 40 height 9
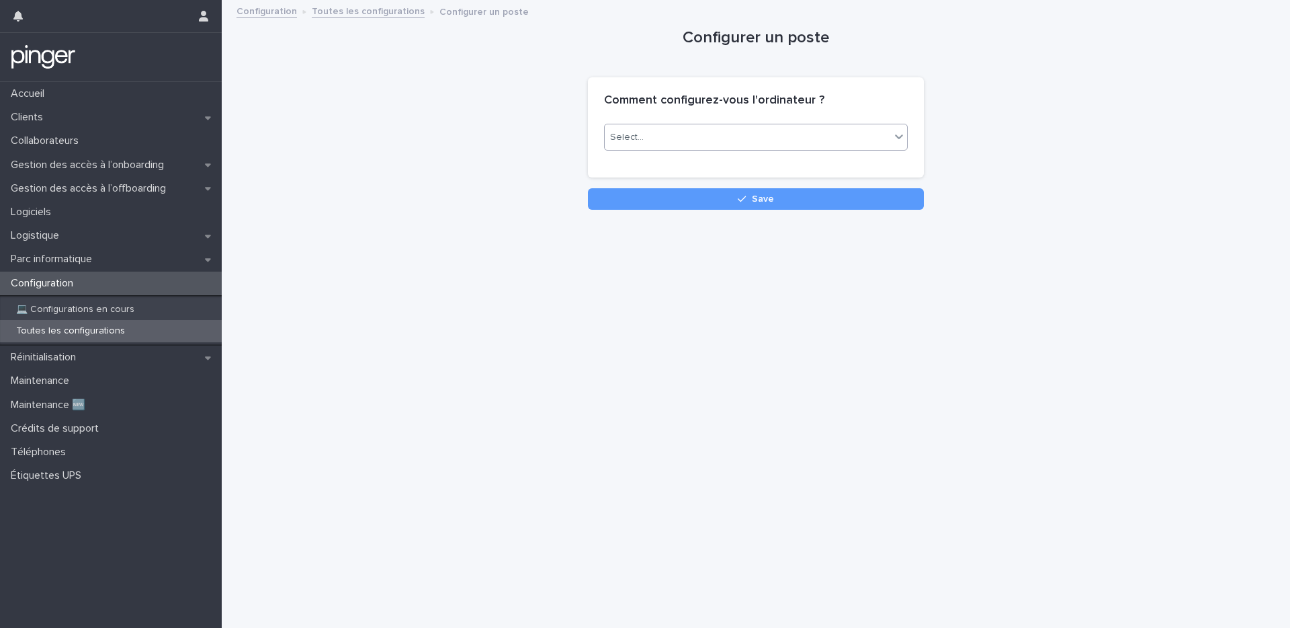
click at [689, 142] on div "Select..." at bounding box center [748, 137] width 286 height 22
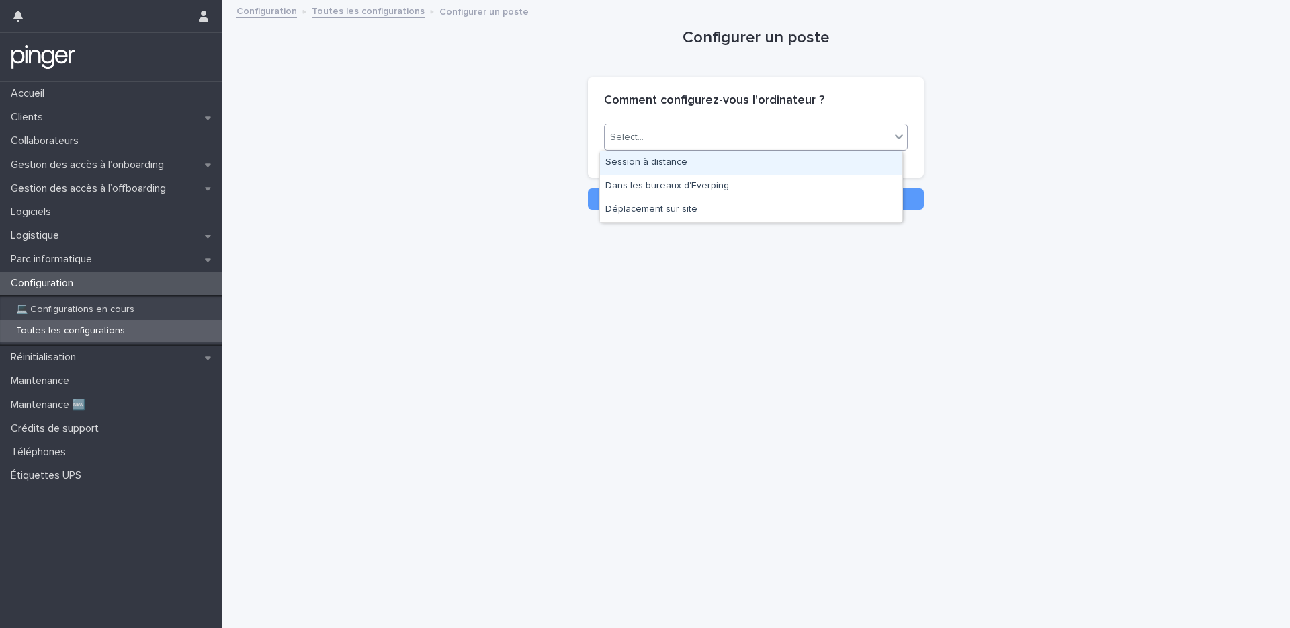
click at [660, 167] on div "Session à distance" at bounding box center [751, 163] width 302 height 24
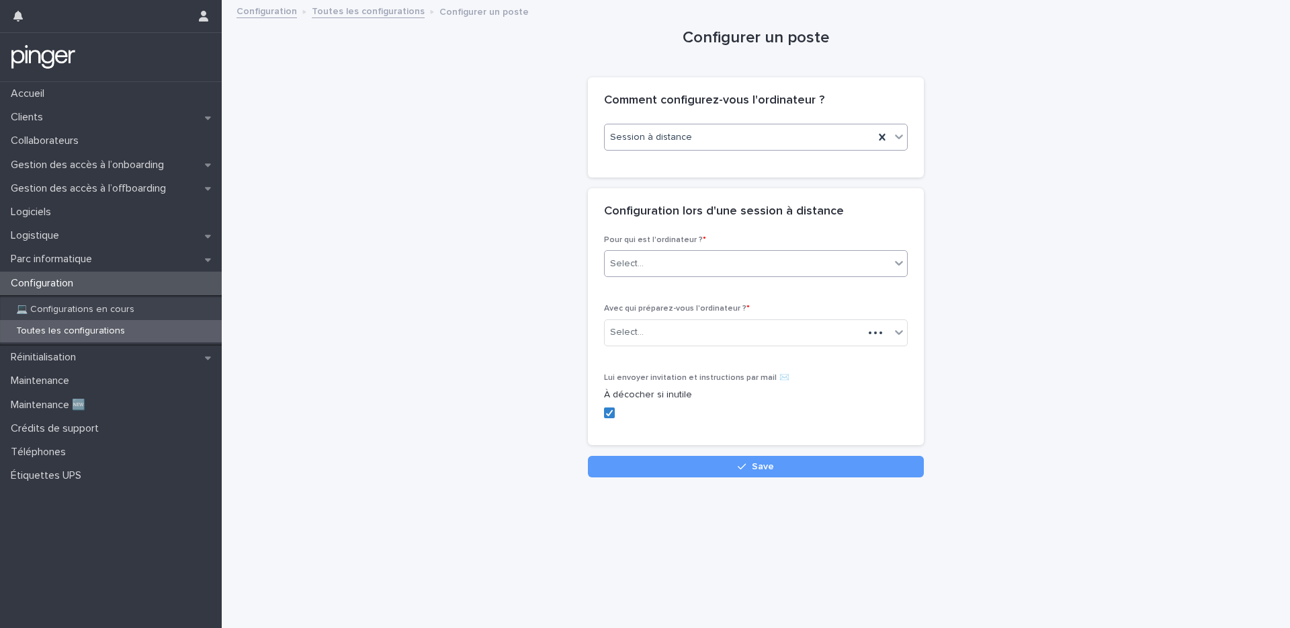
click at [660, 257] on div "Select..." at bounding box center [748, 264] width 286 height 22
click at [658, 284] on div "Collaborateur" at bounding box center [751, 289] width 302 height 24
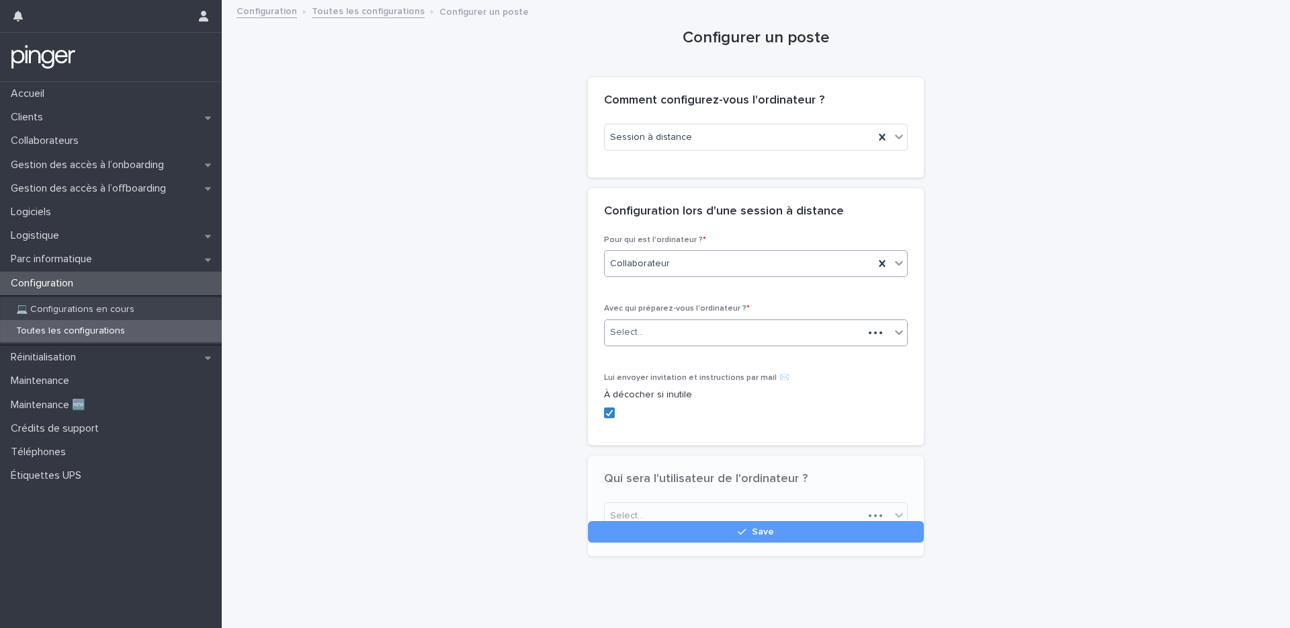
click at [646, 331] on div "Select..." at bounding box center [734, 332] width 259 height 22
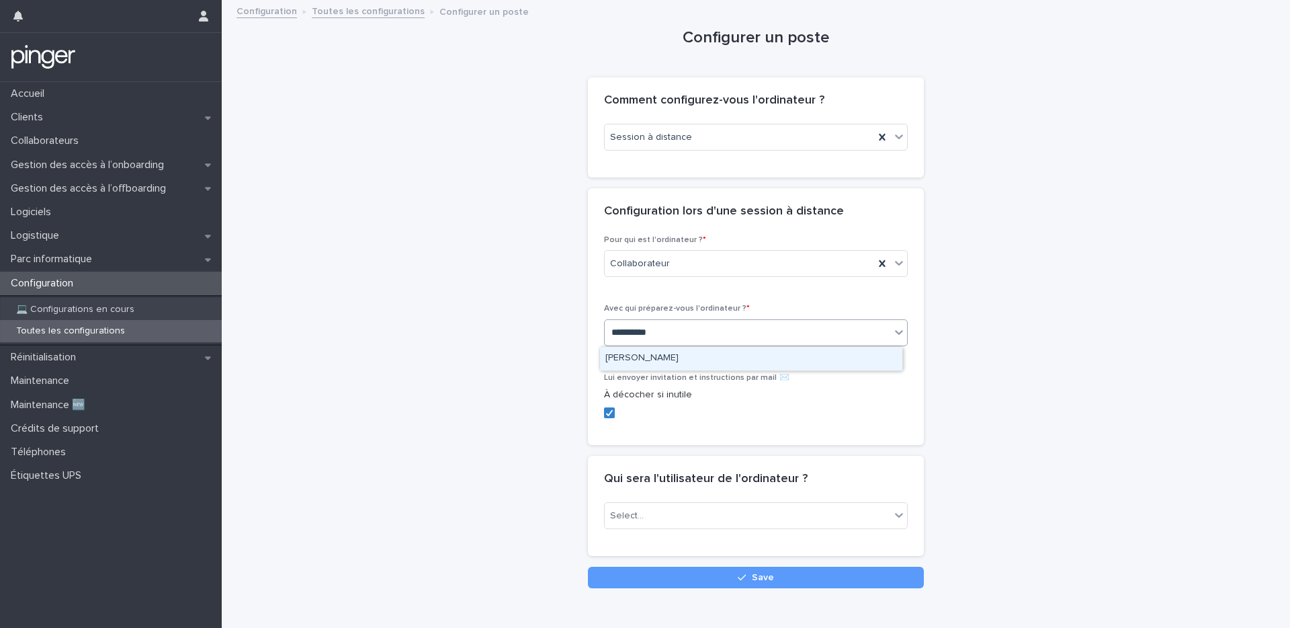
type input "**********"
click at [669, 357] on div "Justine Gazale" at bounding box center [751, 359] width 302 height 24
click at [701, 514] on div "Select..." at bounding box center [748, 516] width 286 height 22
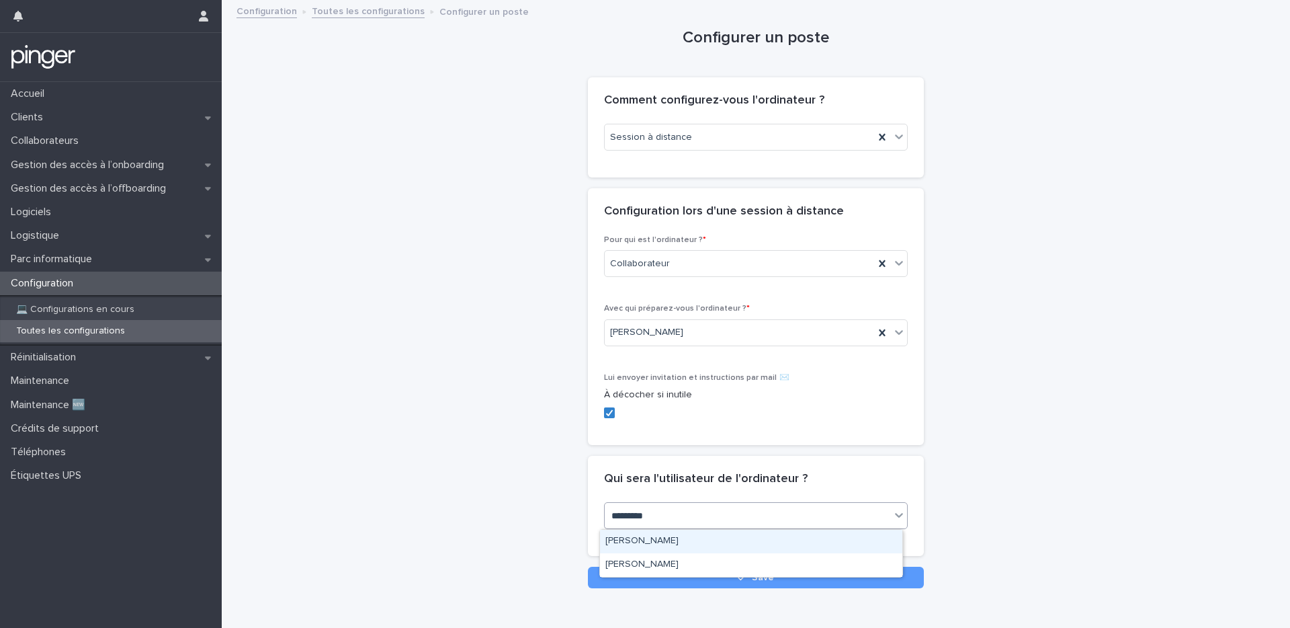
type input "**********"
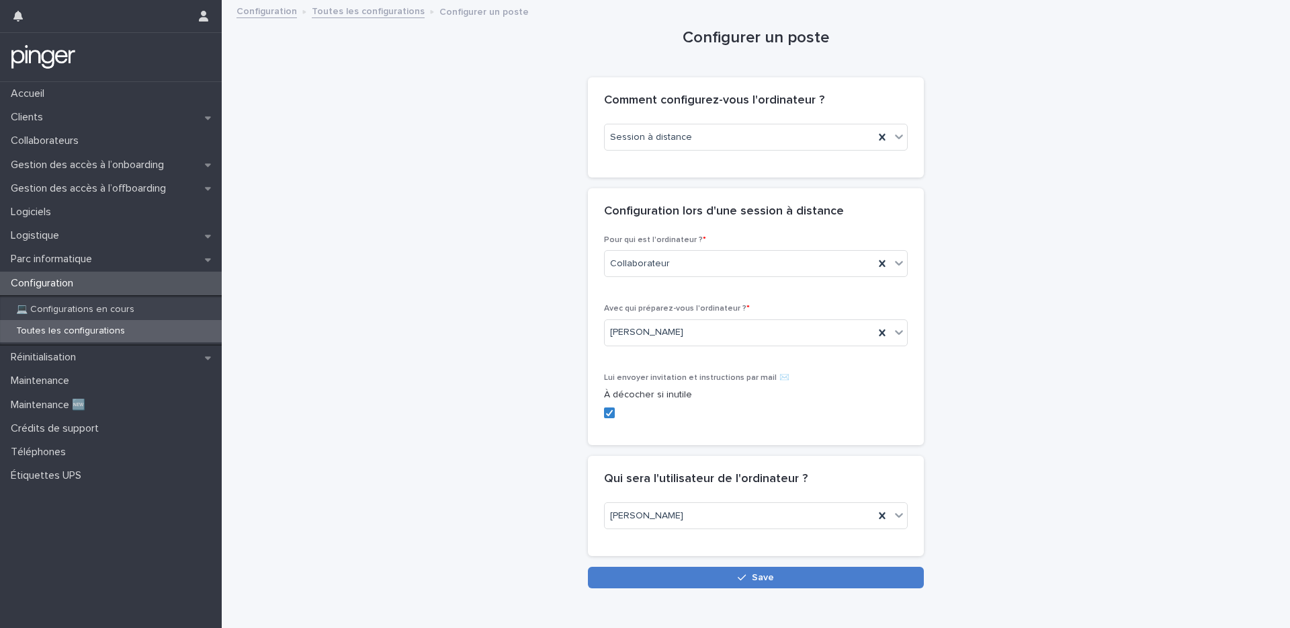
click at [776, 575] on button "Save" at bounding box center [756, 577] width 336 height 22
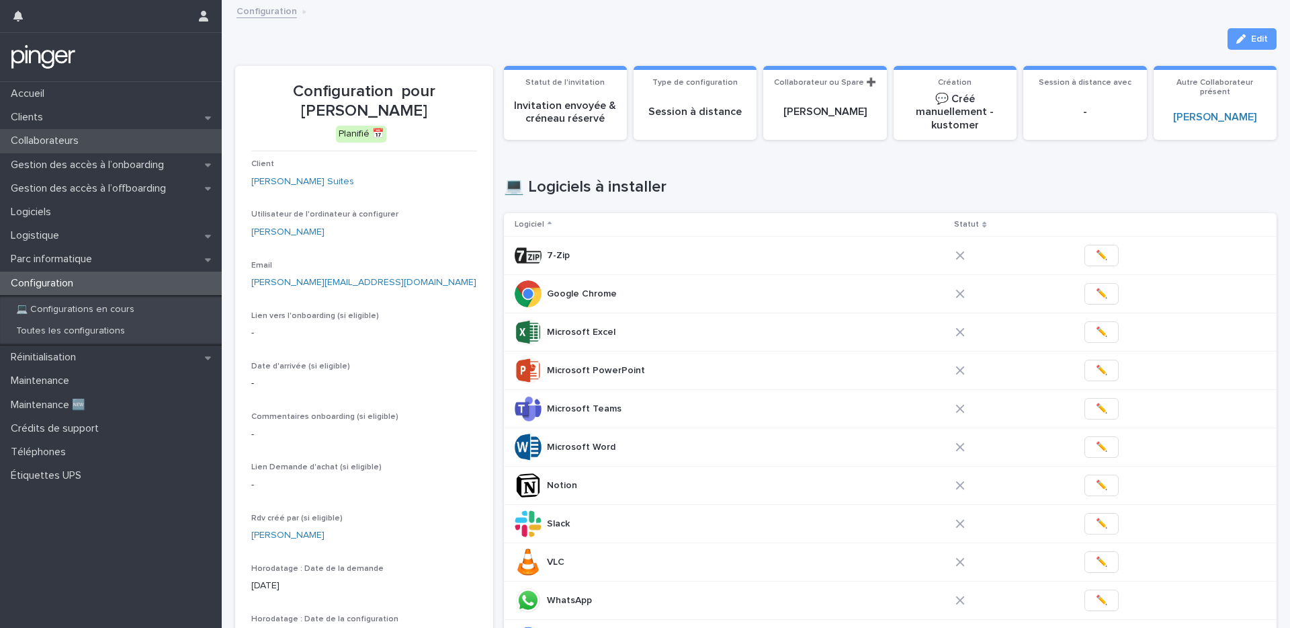
click at [81, 129] on div "Collaborateurs" at bounding box center [111, 141] width 222 height 24
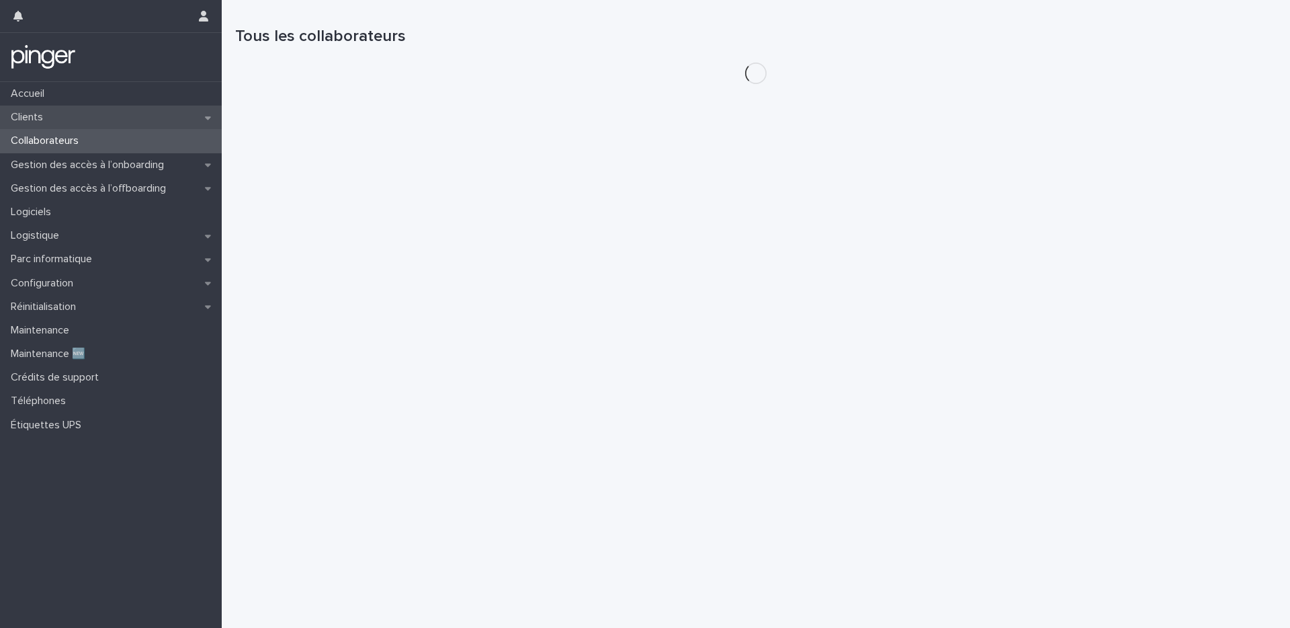
click at [81, 123] on div "Clients" at bounding box center [111, 117] width 222 height 24
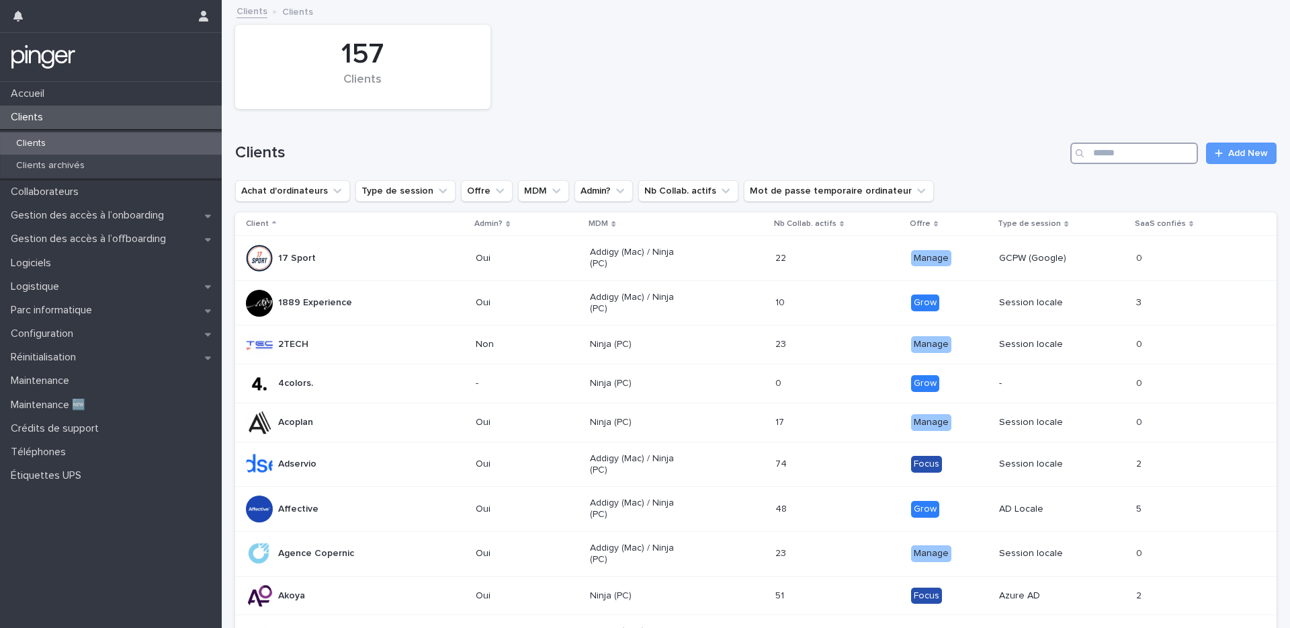
click at [1111, 158] on input "Search" at bounding box center [1134, 153] width 128 height 22
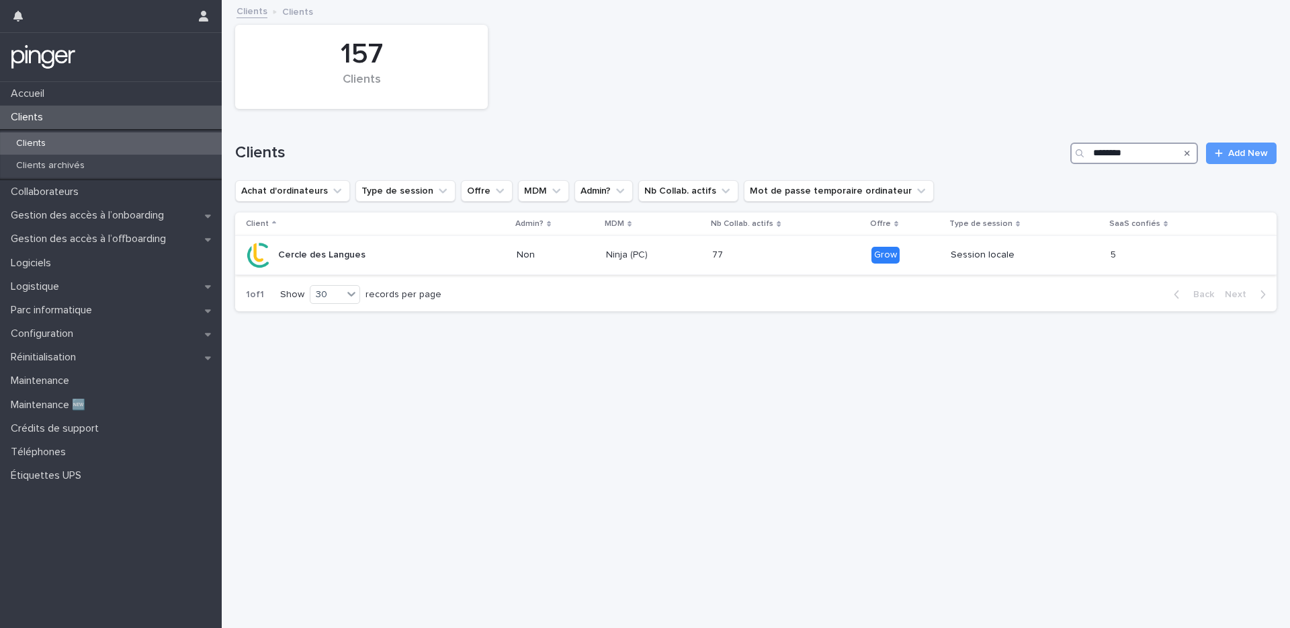
type input "********"
click at [304, 257] on p "Cercle des Langues" at bounding box center [321, 254] width 87 height 11
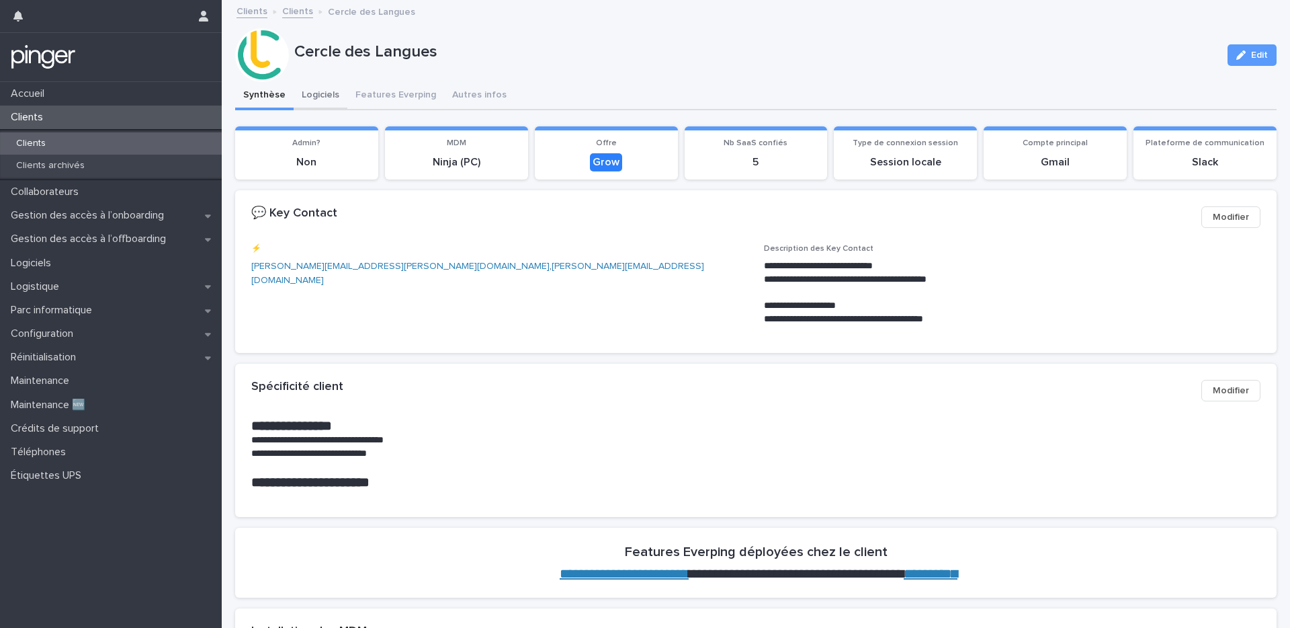
click at [307, 89] on button "Logiciels" at bounding box center [321, 96] width 54 height 28
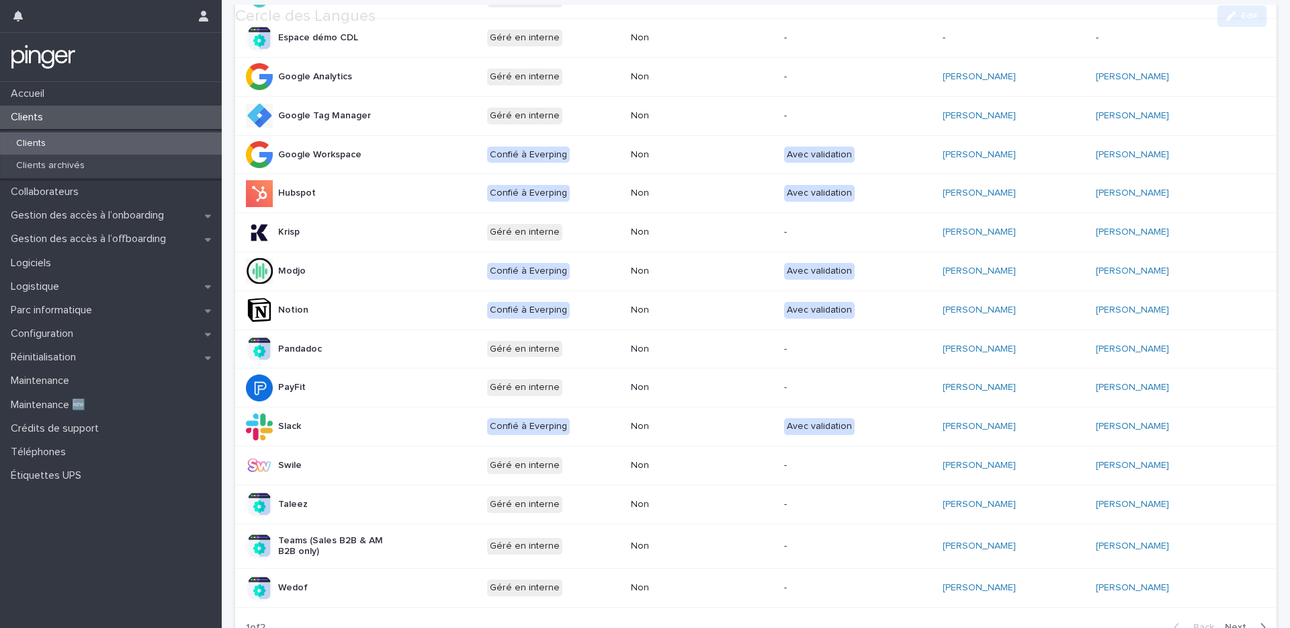
scroll to position [526, 0]
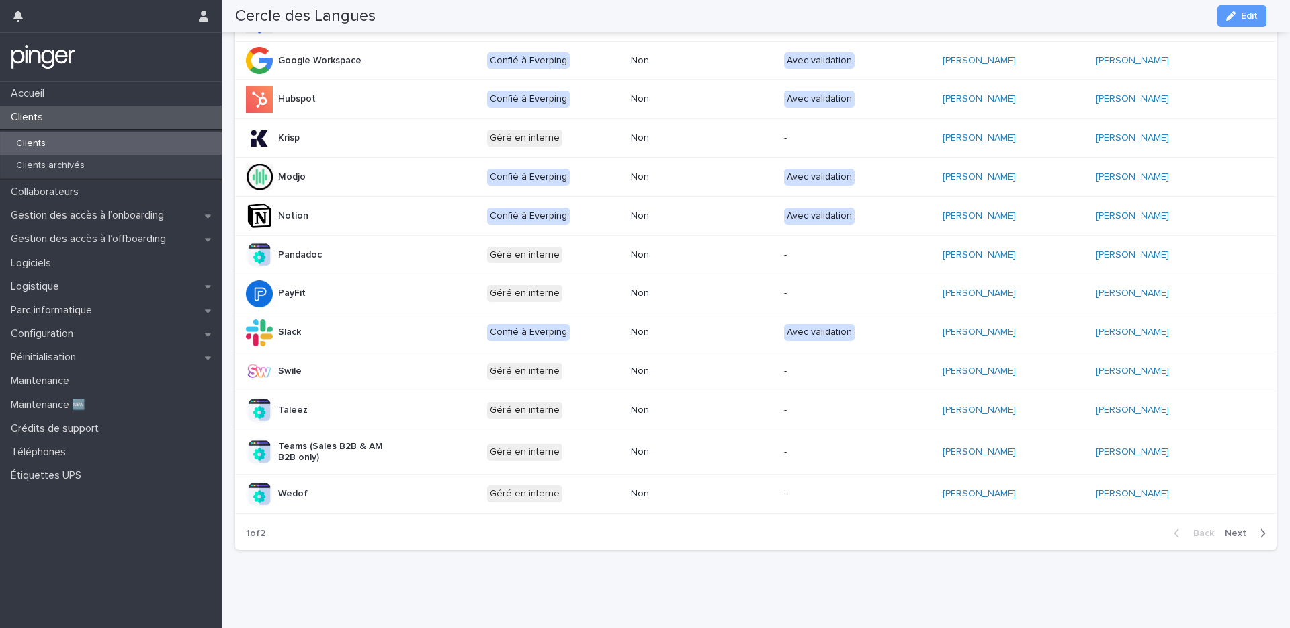
click at [423, 146] on td "Krisp" at bounding box center [358, 138] width 247 height 39
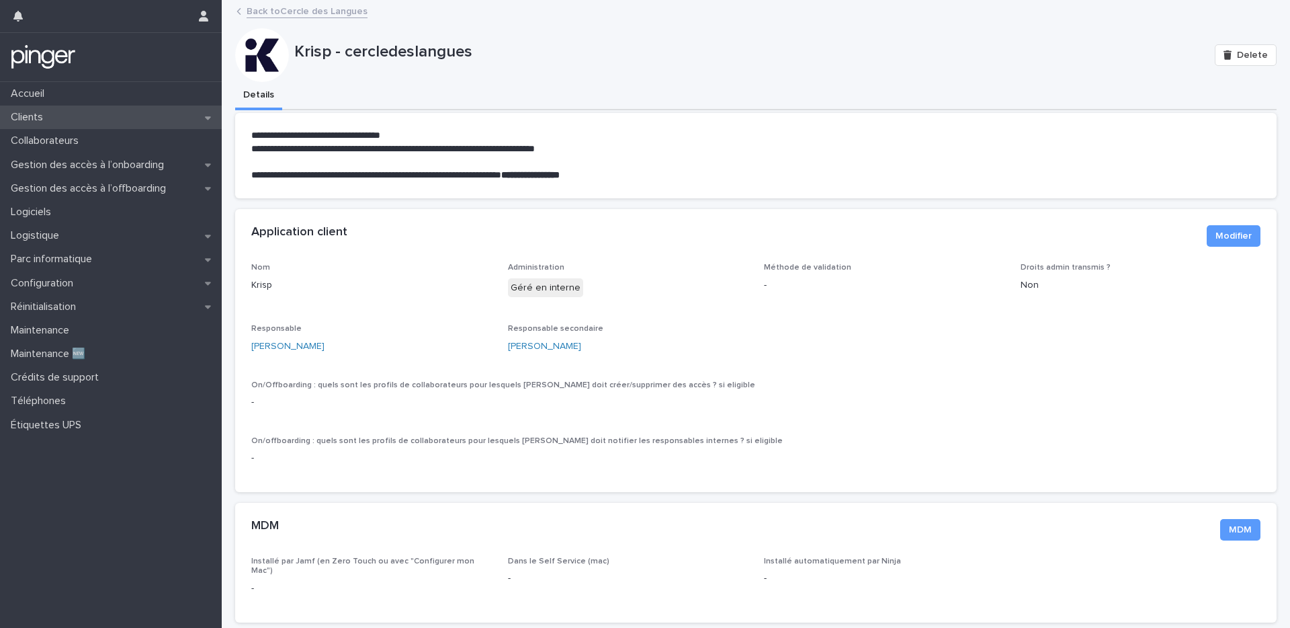
click at [78, 115] on div "Clients" at bounding box center [111, 117] width 222 height 24
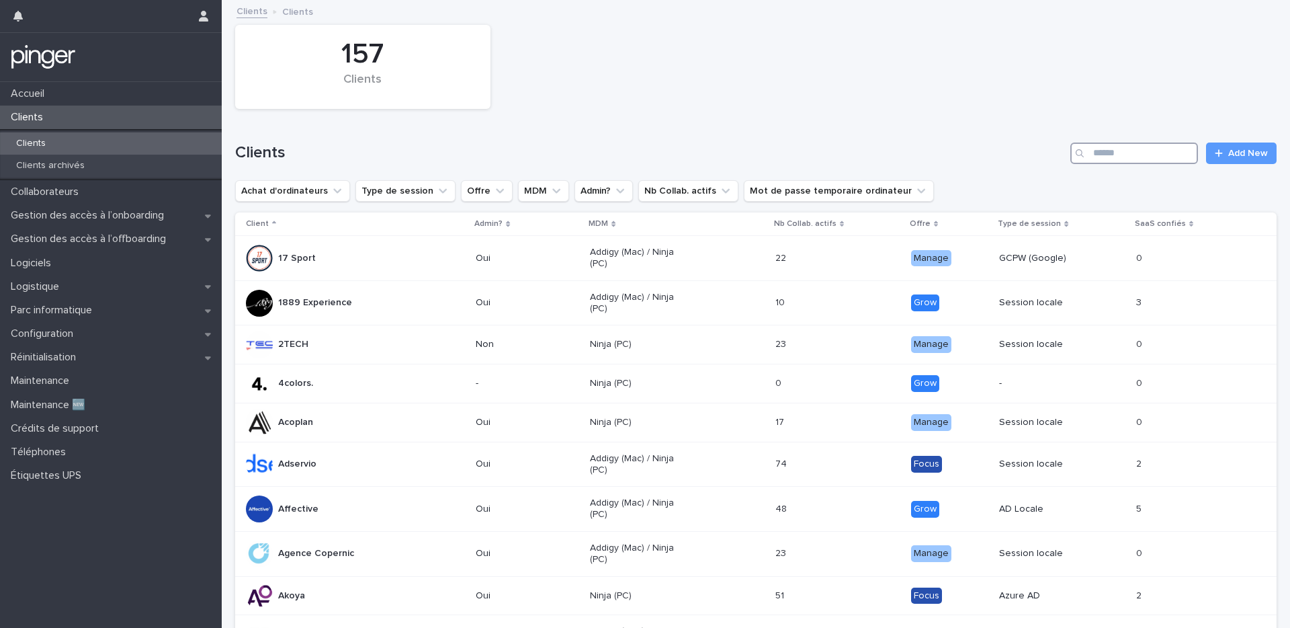
click at [1176, 144] on input "Search" at bounding box center [1134, 153] width 128 height 22
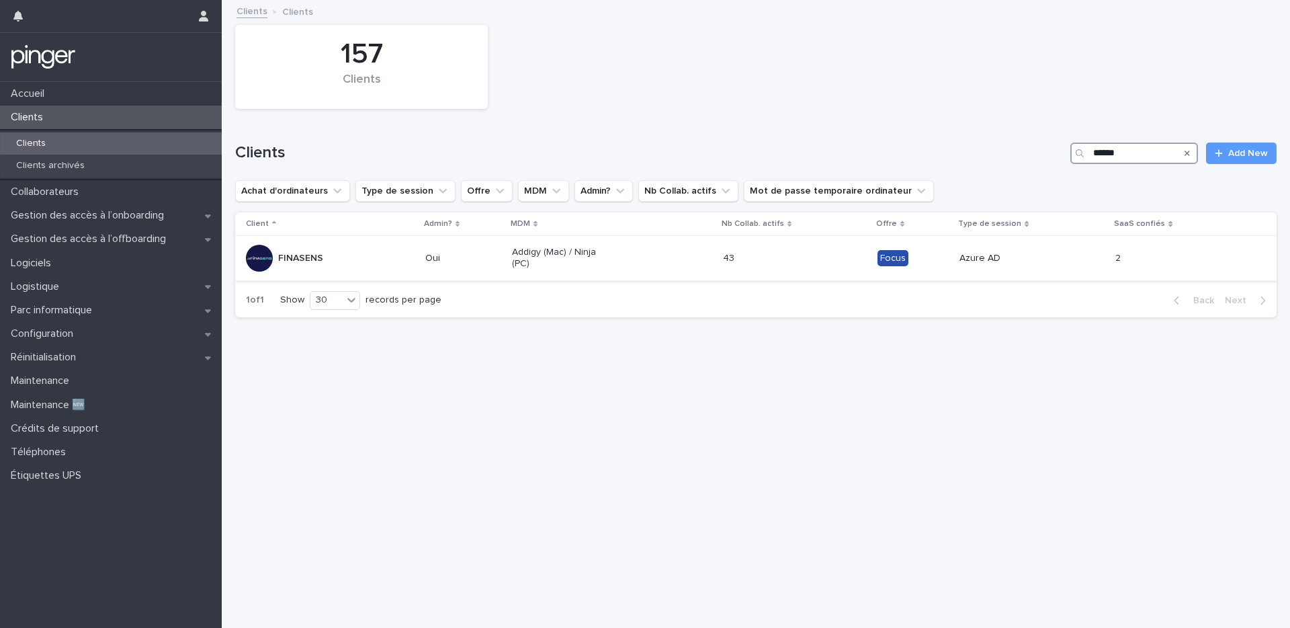
type input "******"
click at [312, 243] on td "FINASENS" at bounding box center [327, 258] width 185 height 45
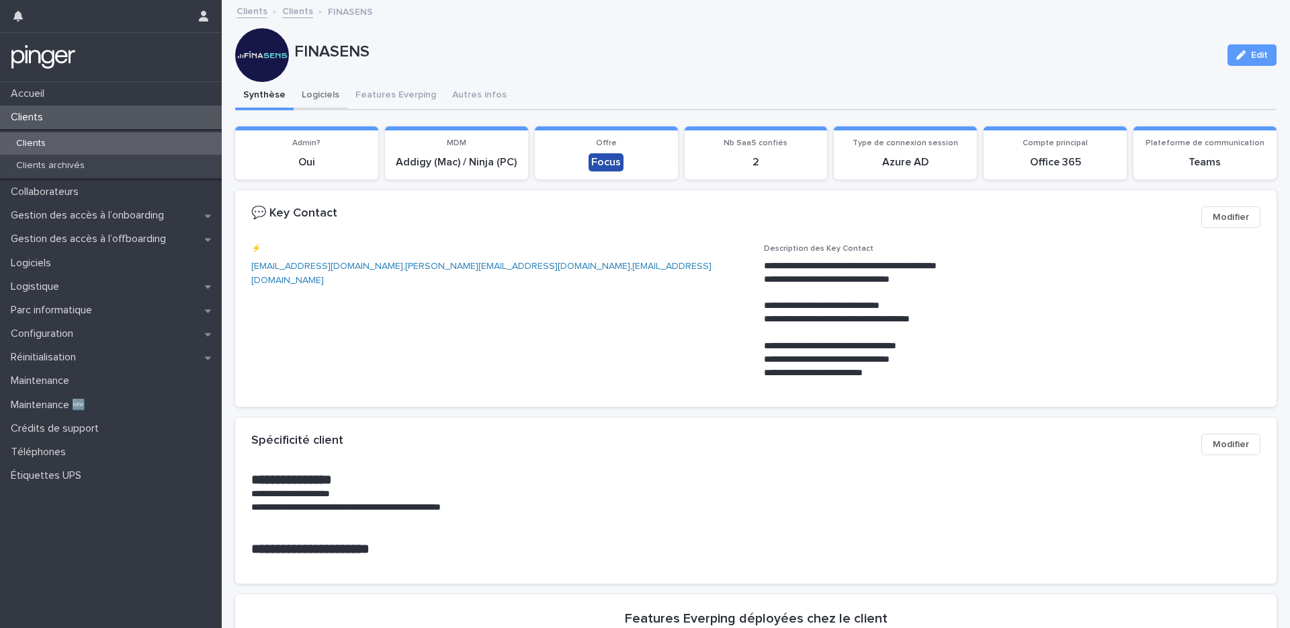
click at [309, 97] on button "Logiciels" at bounding box center [321, 96] width 54 height 28
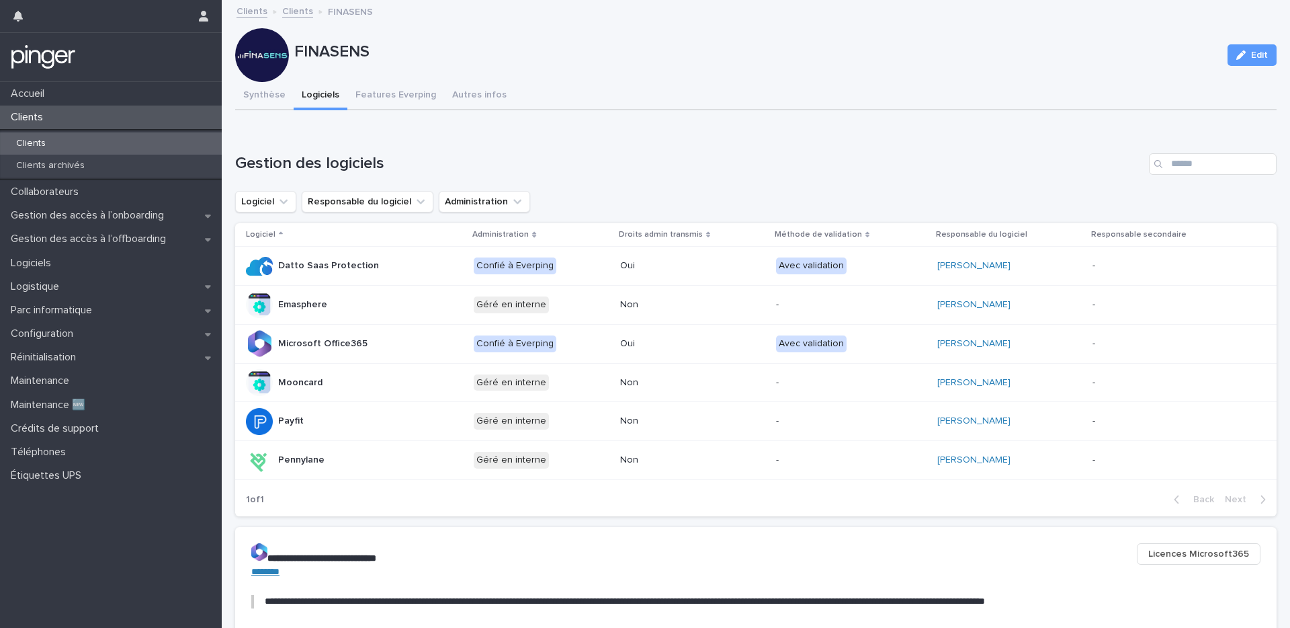
click at [269, 93] on button "Synthèse" at bounding box center [264, 96] width 58 height 28
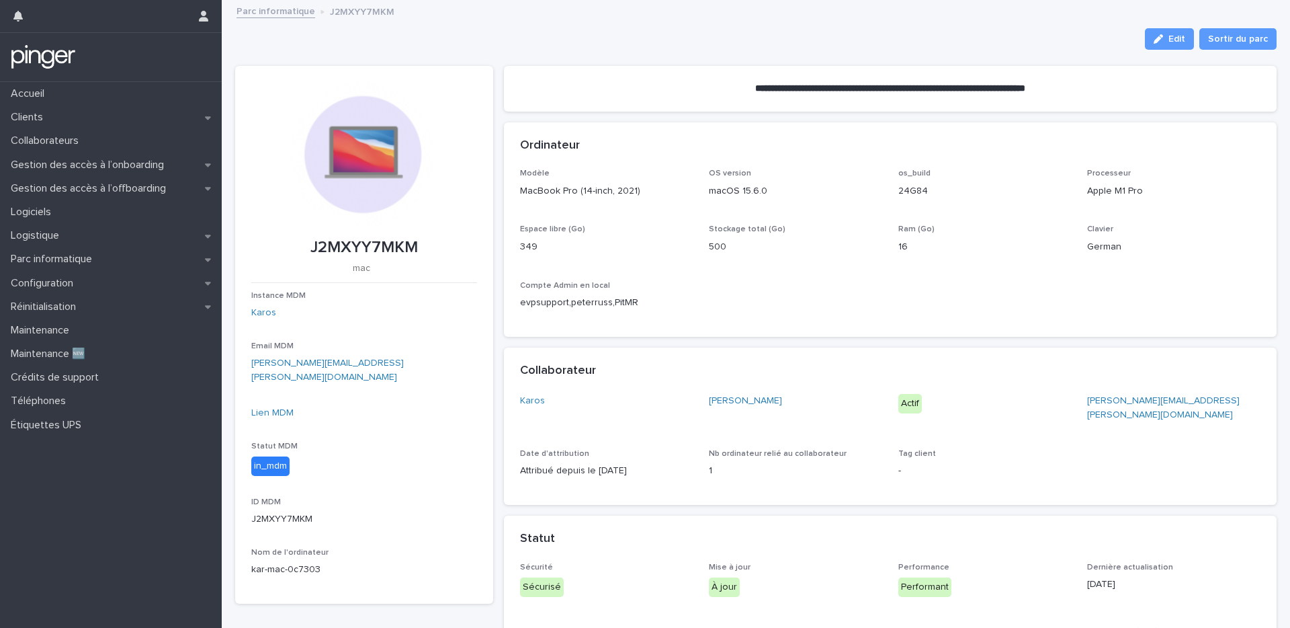
click at [361, 243] on p "J2MXYY7MKM" at bounding box center [364, 247] width 226 height 19
copy p "J2MXYY7MKM"
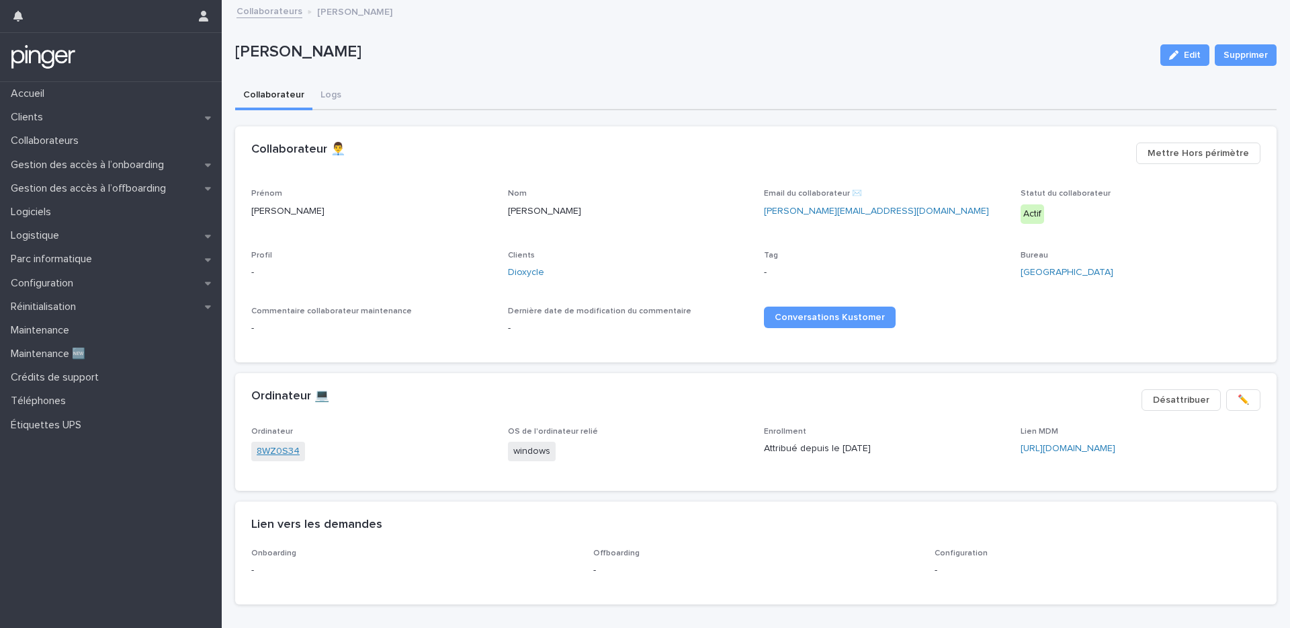
click at [289, 445] on link "8WZ0S34" at bounding box center [278, 451] width 43 height 14
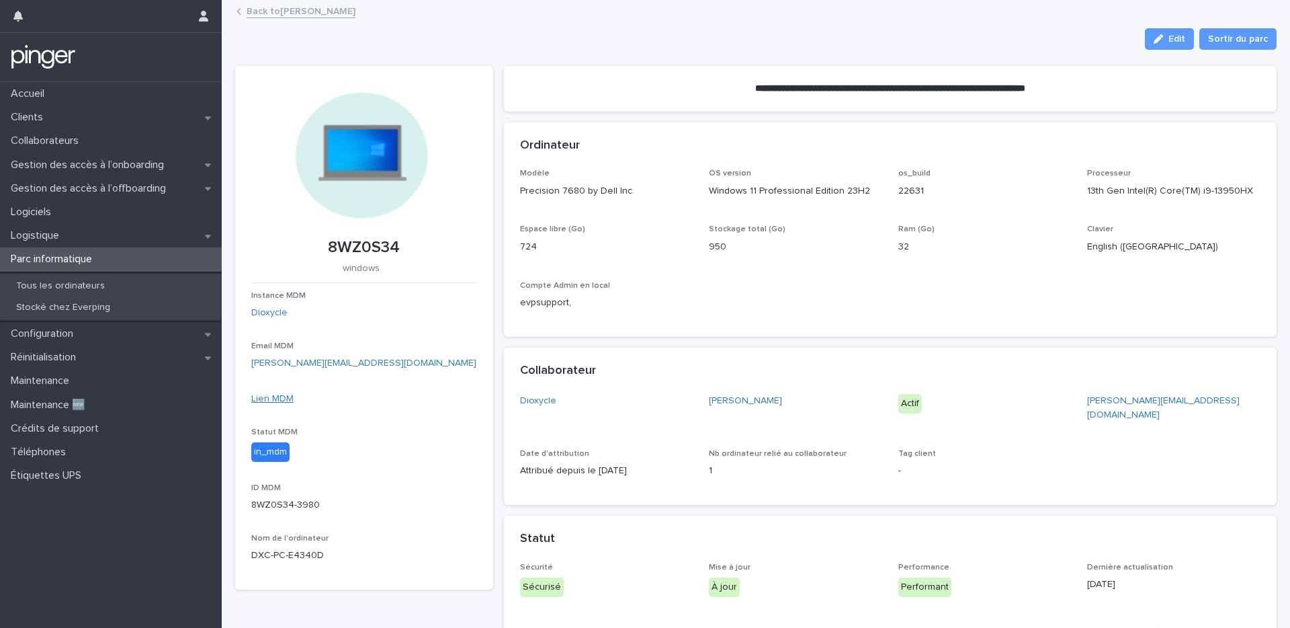
click at [259, 396] on link "Lien MDM" at bounding box center [272, 398] width 42 height 9
